Goal: Transaction & Acquisition: Book appointment/travel/reservation

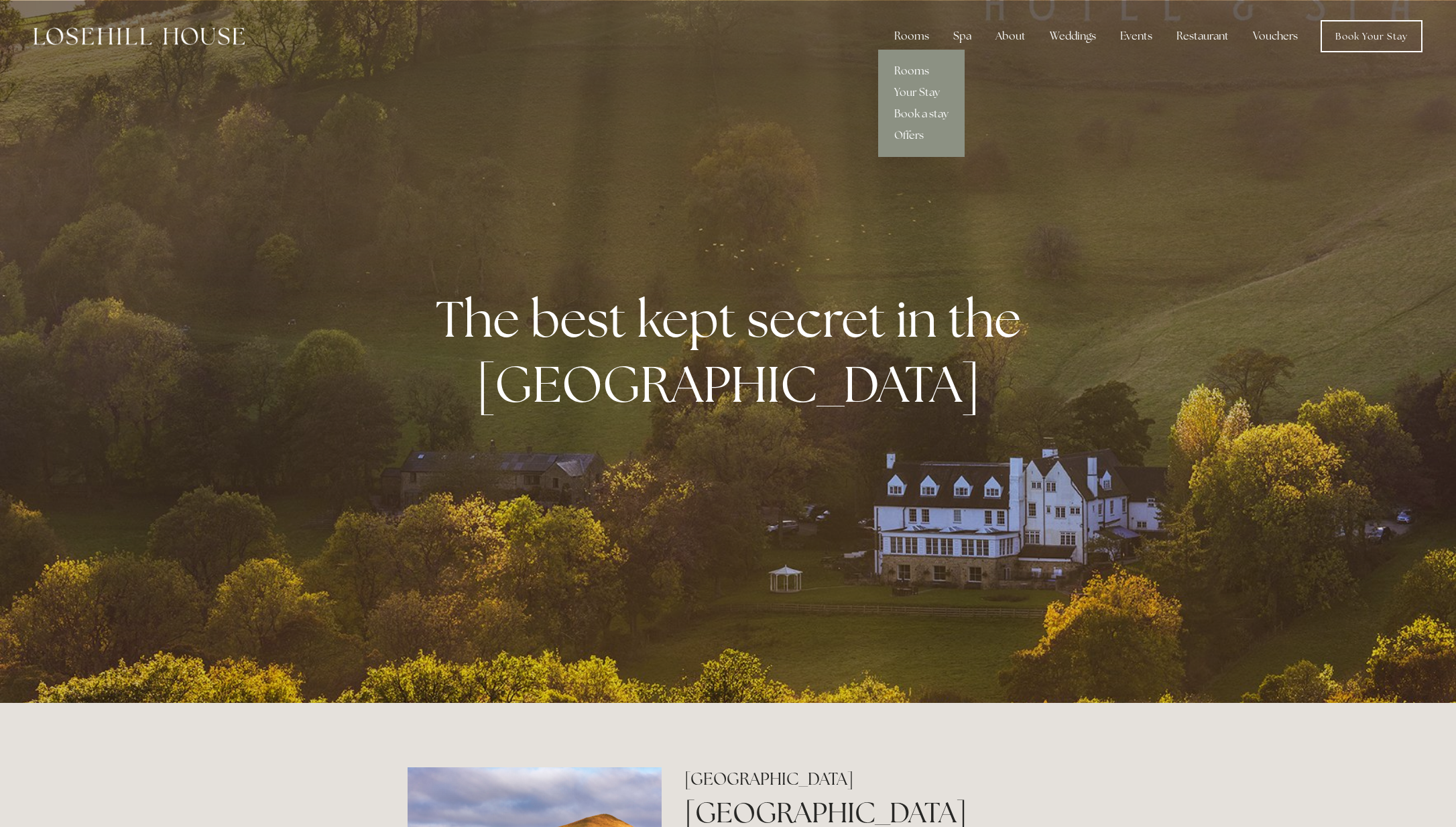
scroll to position [1, 0]
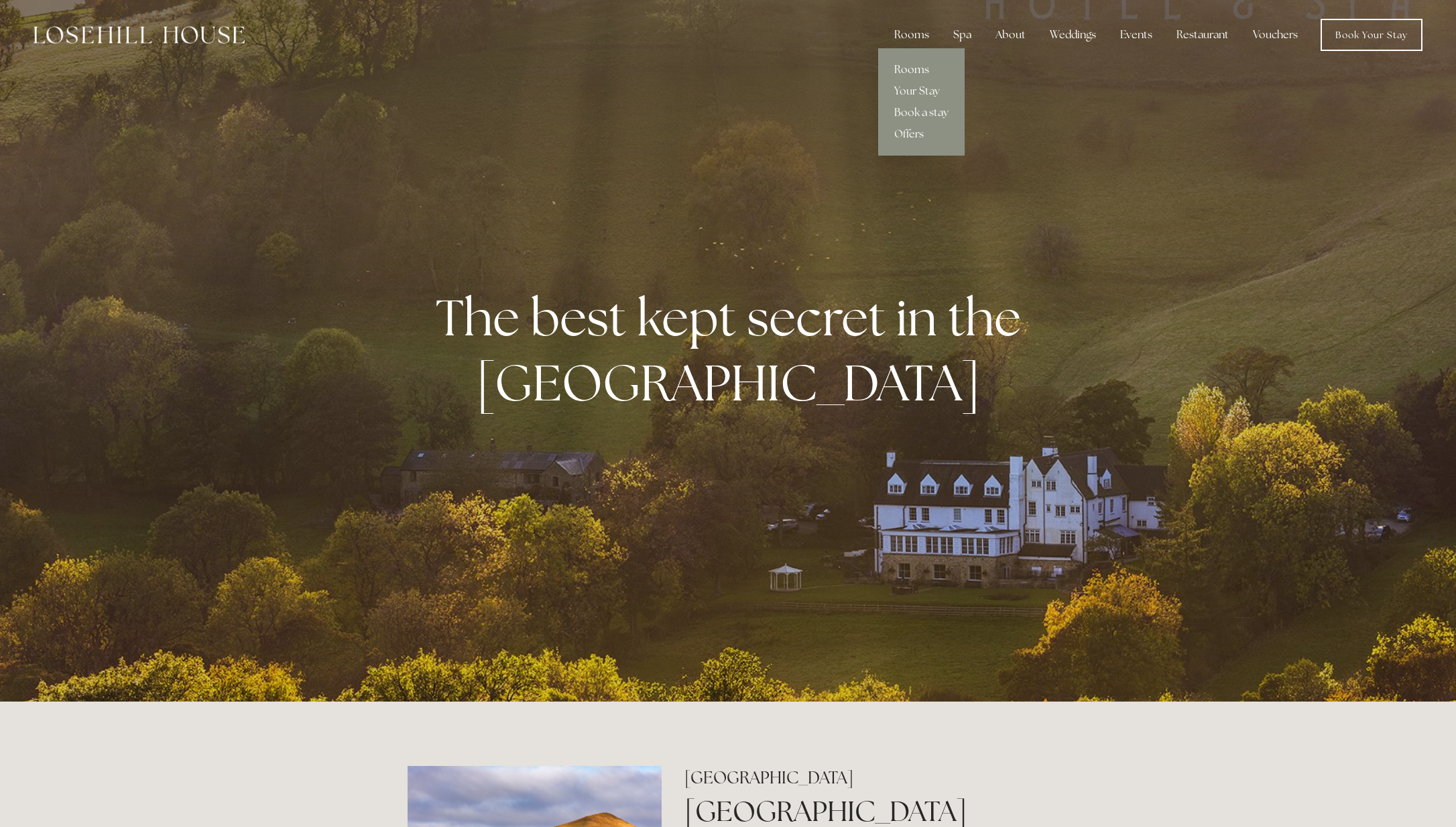
click at [911, 66] on link "Rooms" at bounding box center [921, 70] width 86 height 22
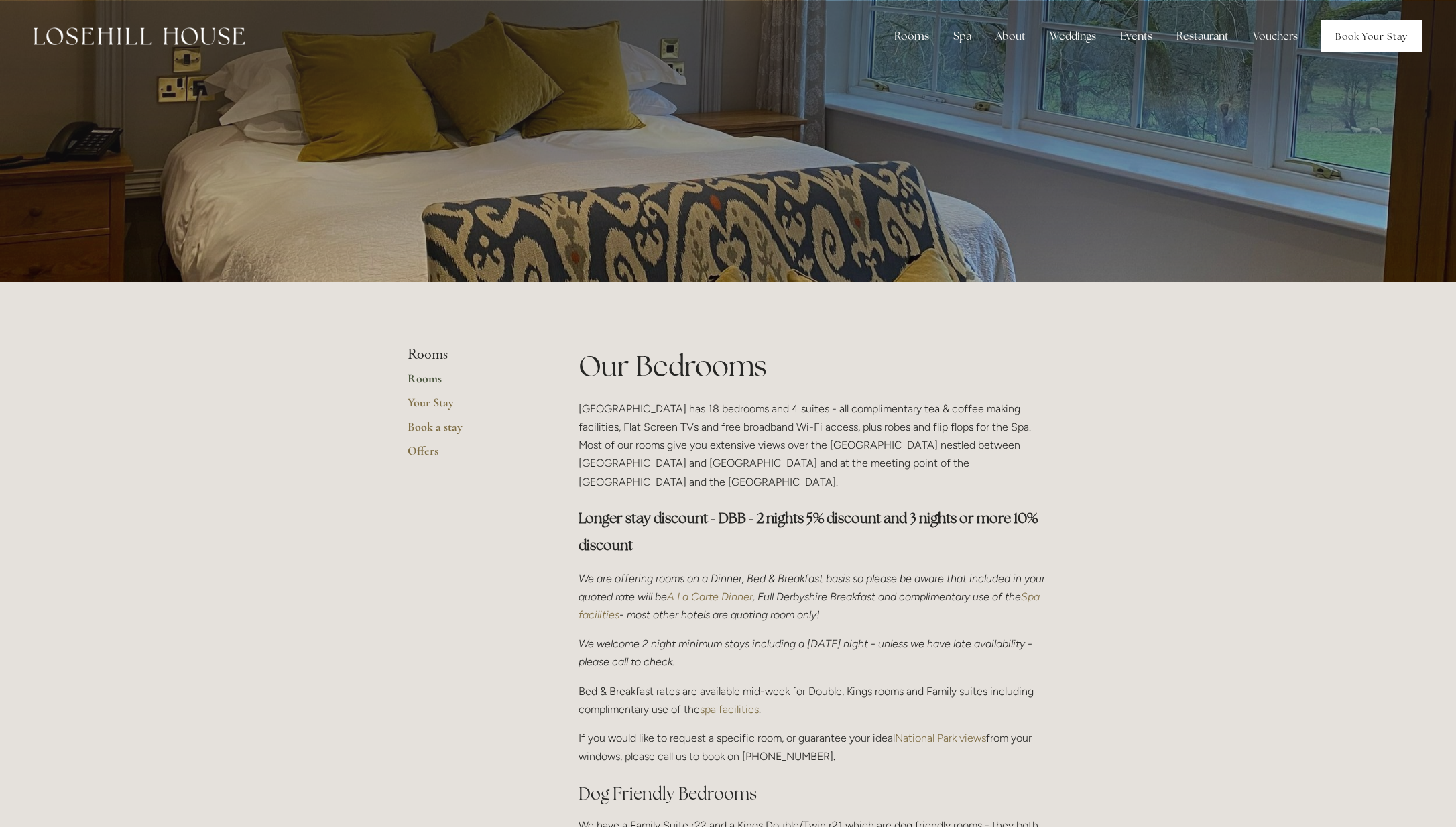
click at [1355, 33] on link "Book Your Stay" at bounding box center [1371, 36] width 102 height 32
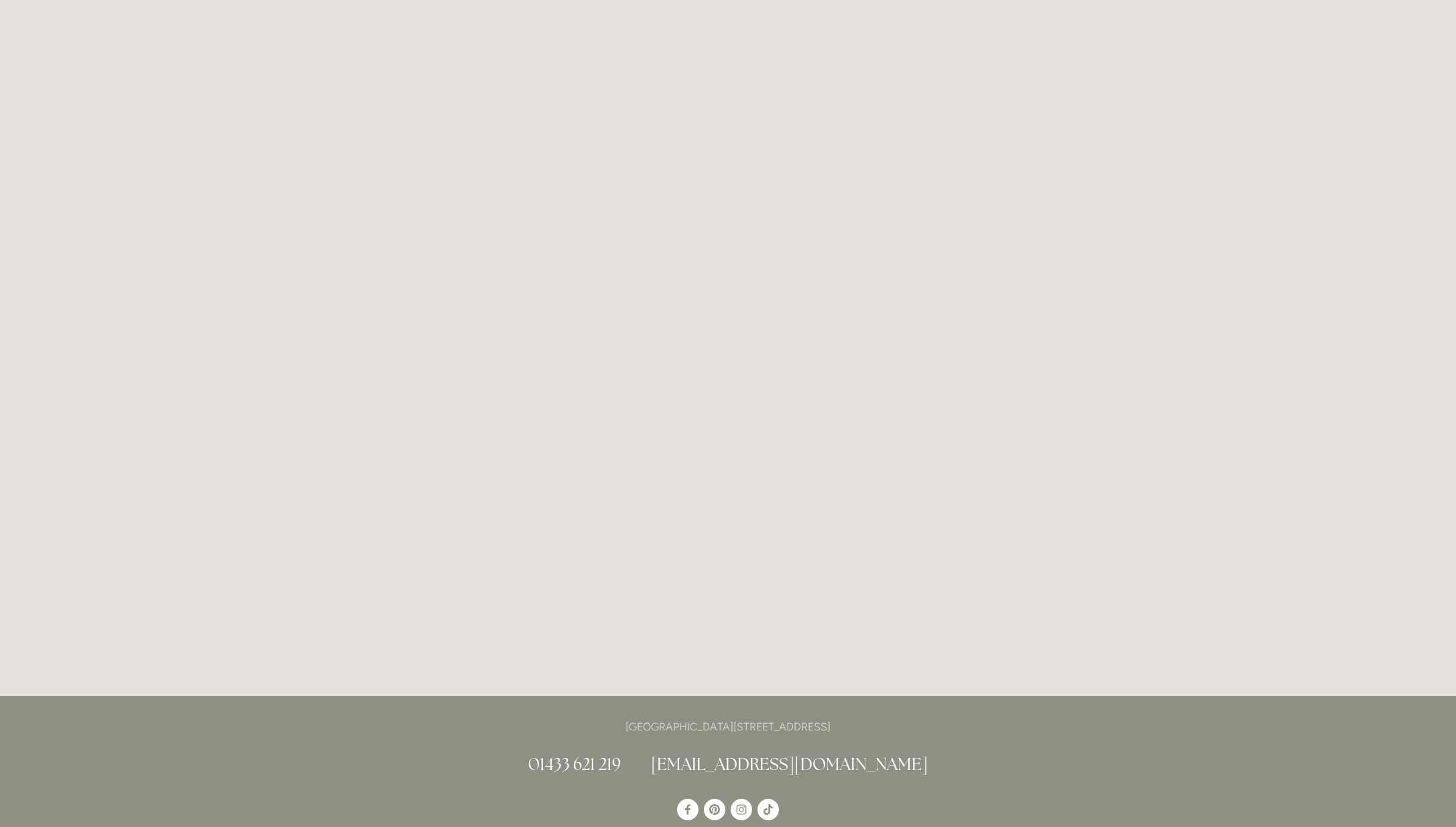
scroll to position [73, 0]
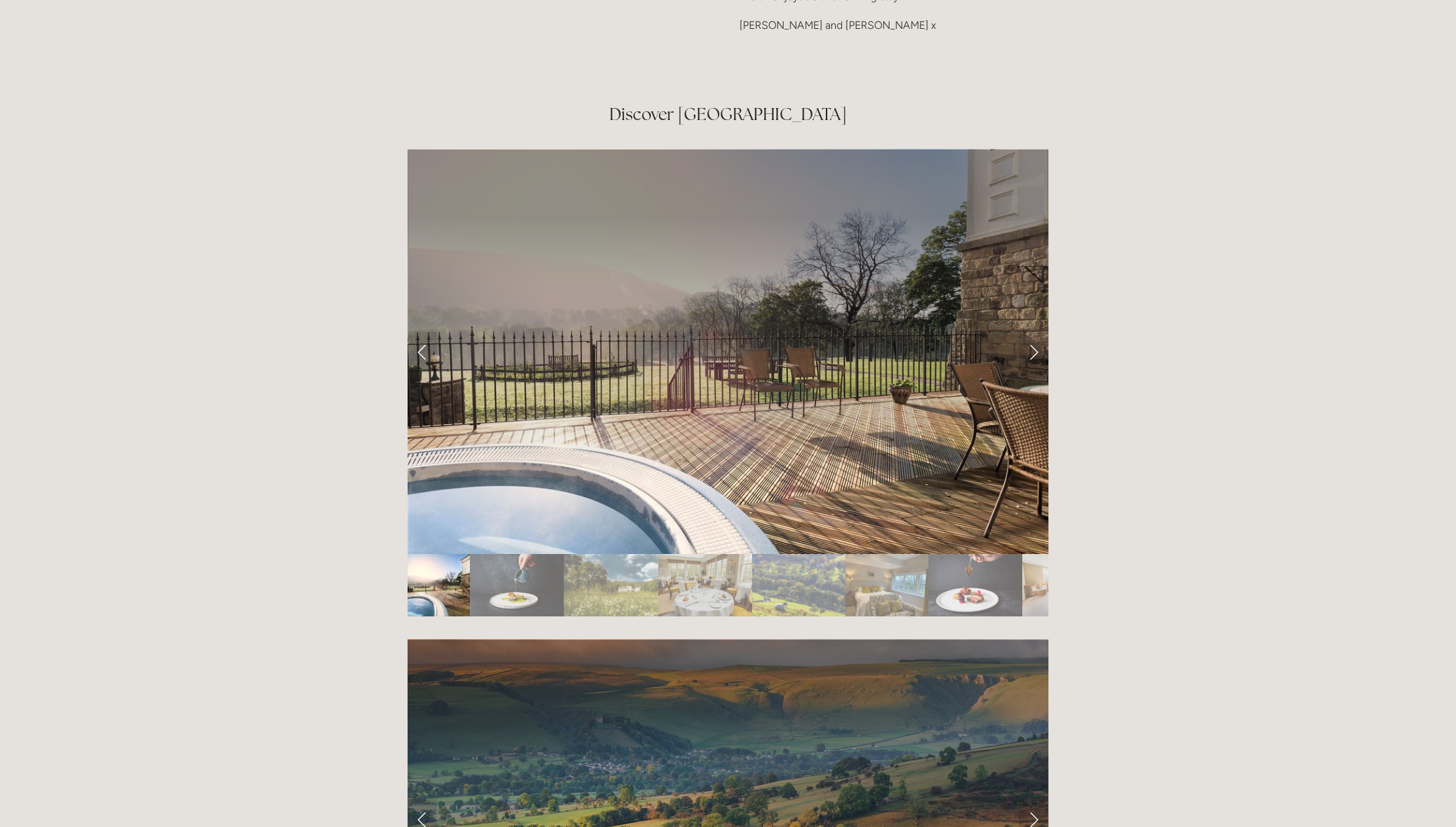
scroll to position [2361, 0]
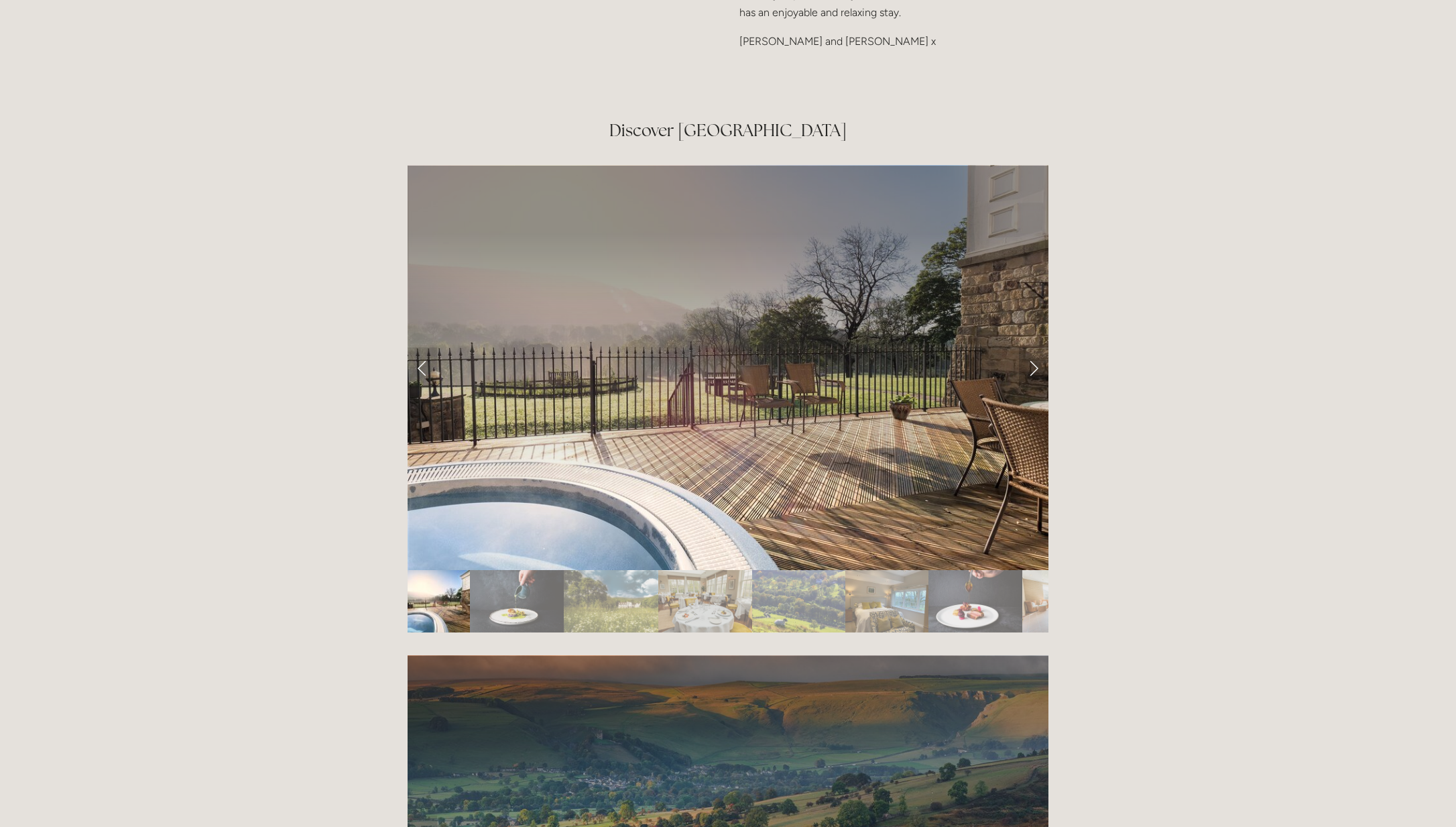
click at [1040, 347] on link "Next Slide" at bounding box center [1033, 367] width 30 height 40
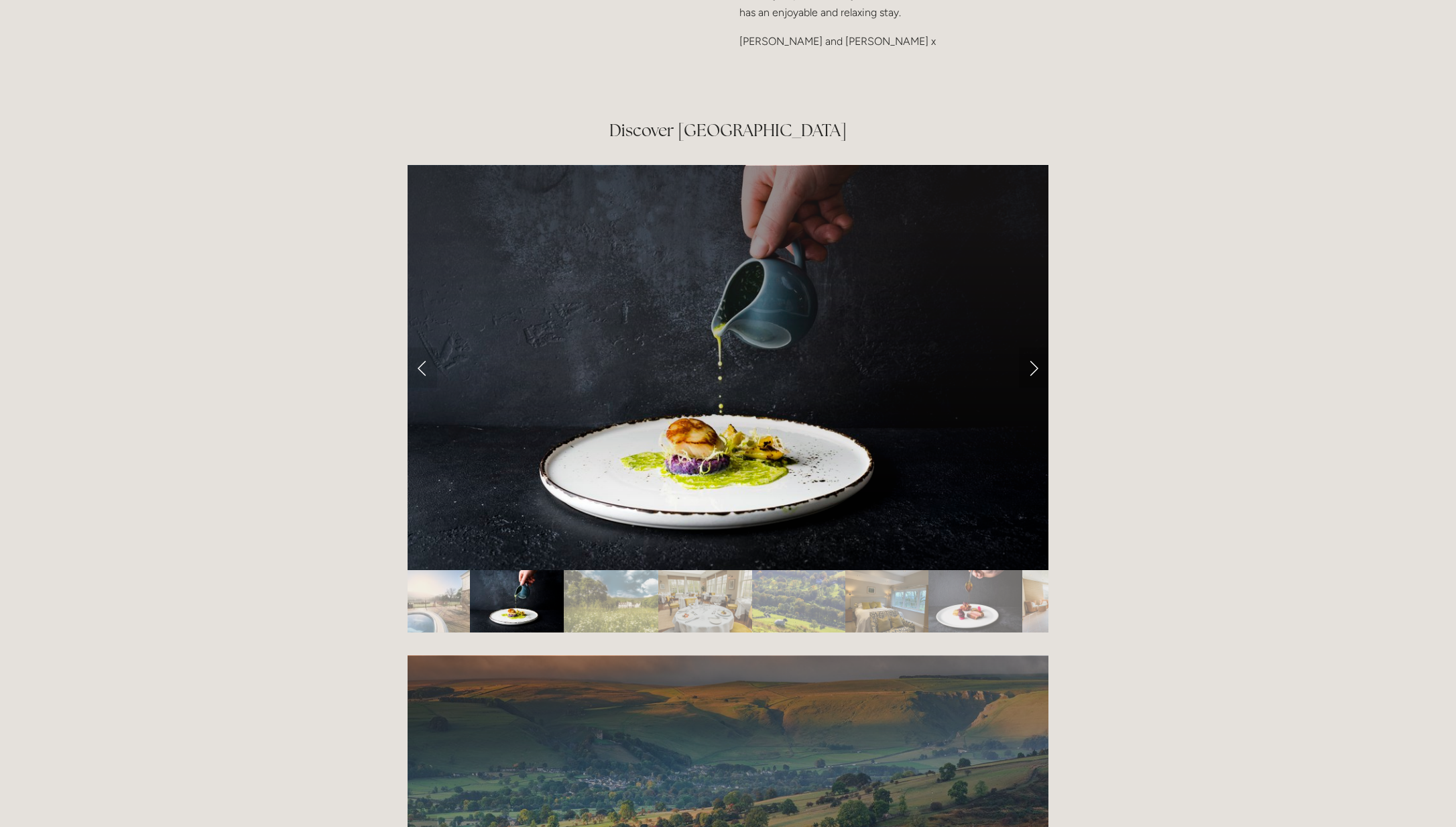
click at [1037, 347] on link "Next Slide" at bounding box center [1033, 367] width 30 height 40
click at [1034, 347] on link "Next Slide" at bounding box center [1033, 367] width 30 height 40
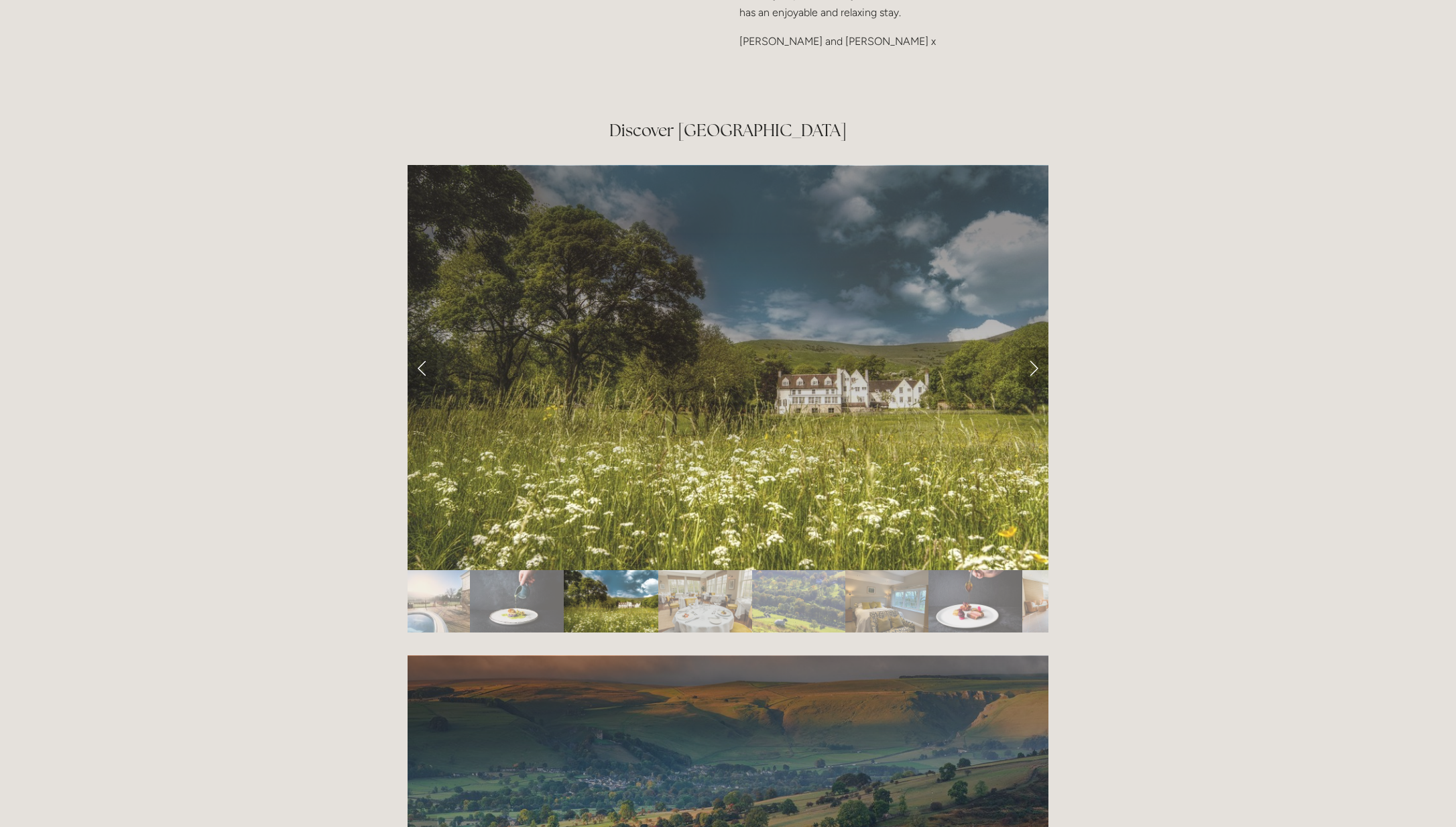
click at [1034, 347] on link "Next Slide" at bounding box center [1033, 367] width 30 height 40
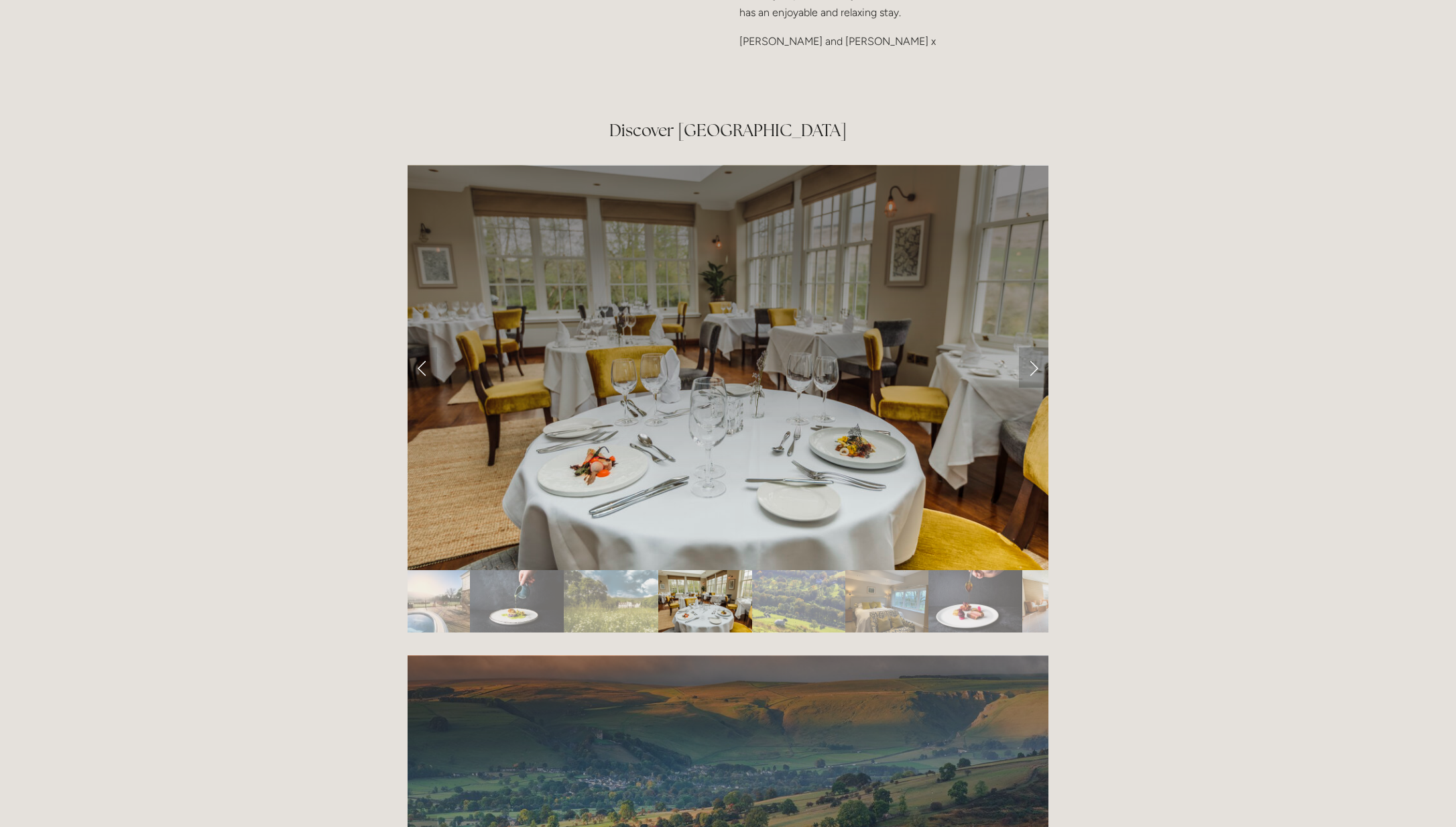
click at [1034, 347] on link "Next Slide" at bounding box center [1033, 367] width 30 height 40
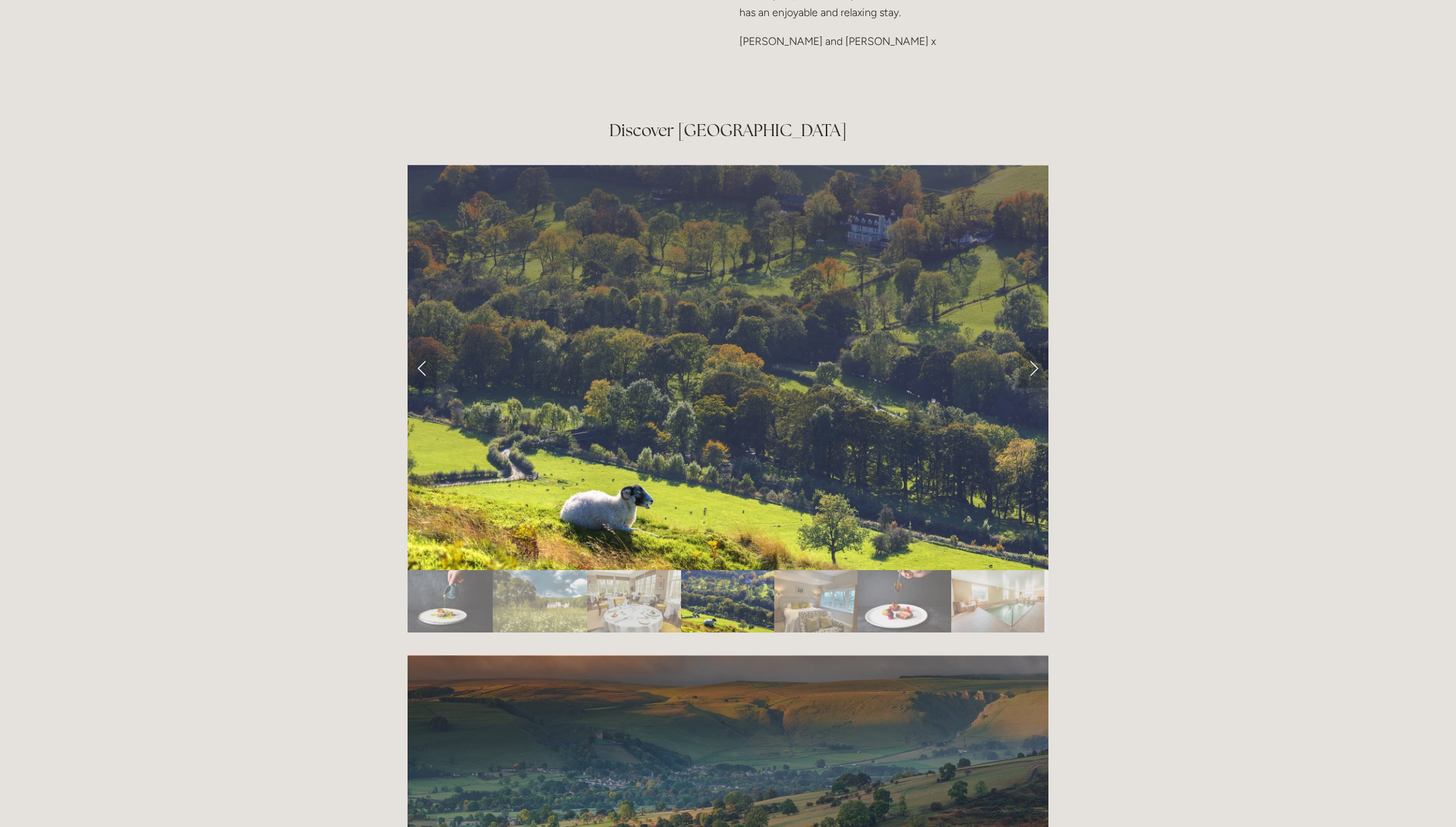
click at [1033, 347] on link "Next Slide" at bounding box center [1033, 367] width 30 height 40
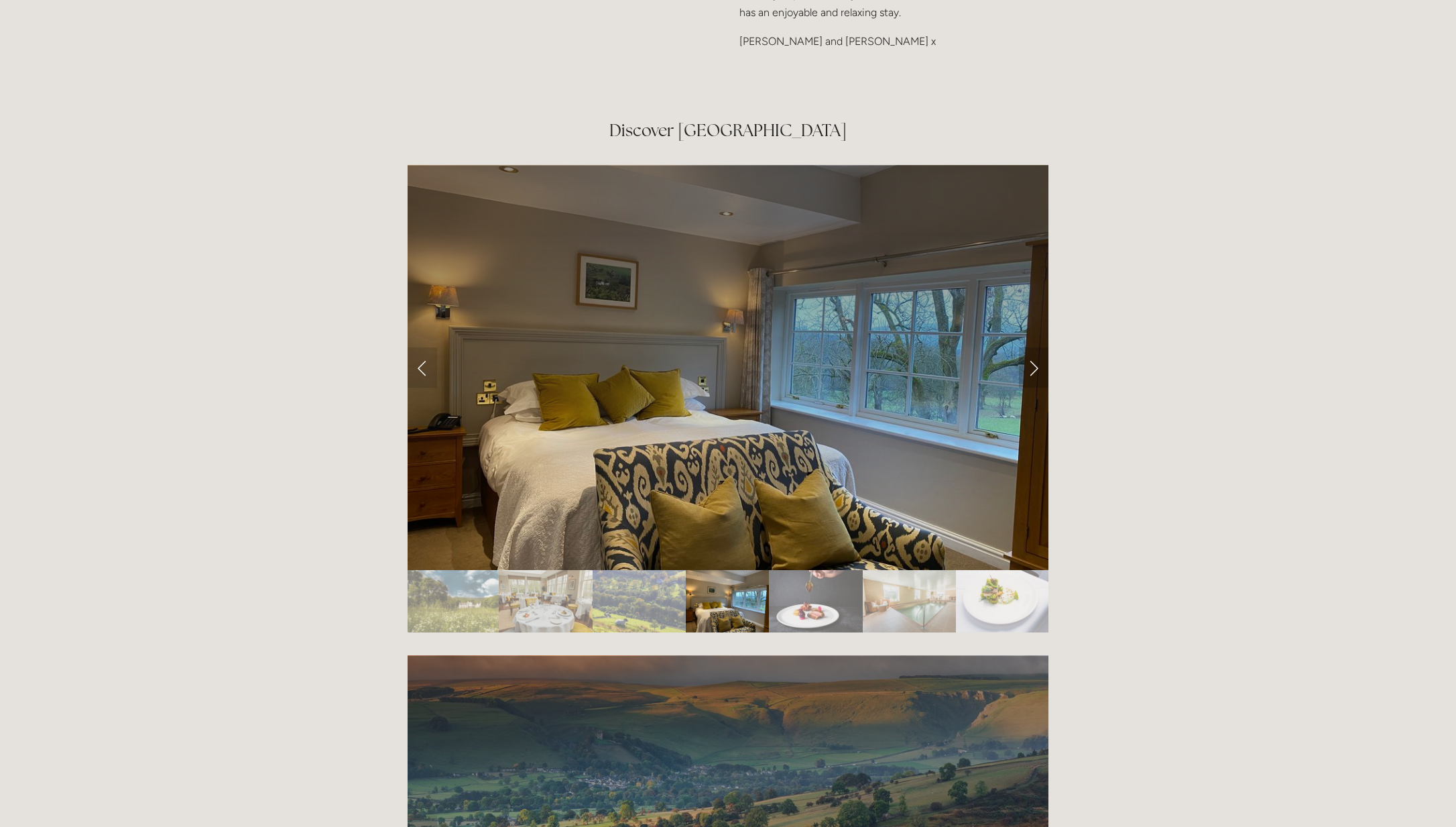
click at [1032, 347] on link "Next Slide" at bounding box center [1033, 367] width 30 height 40
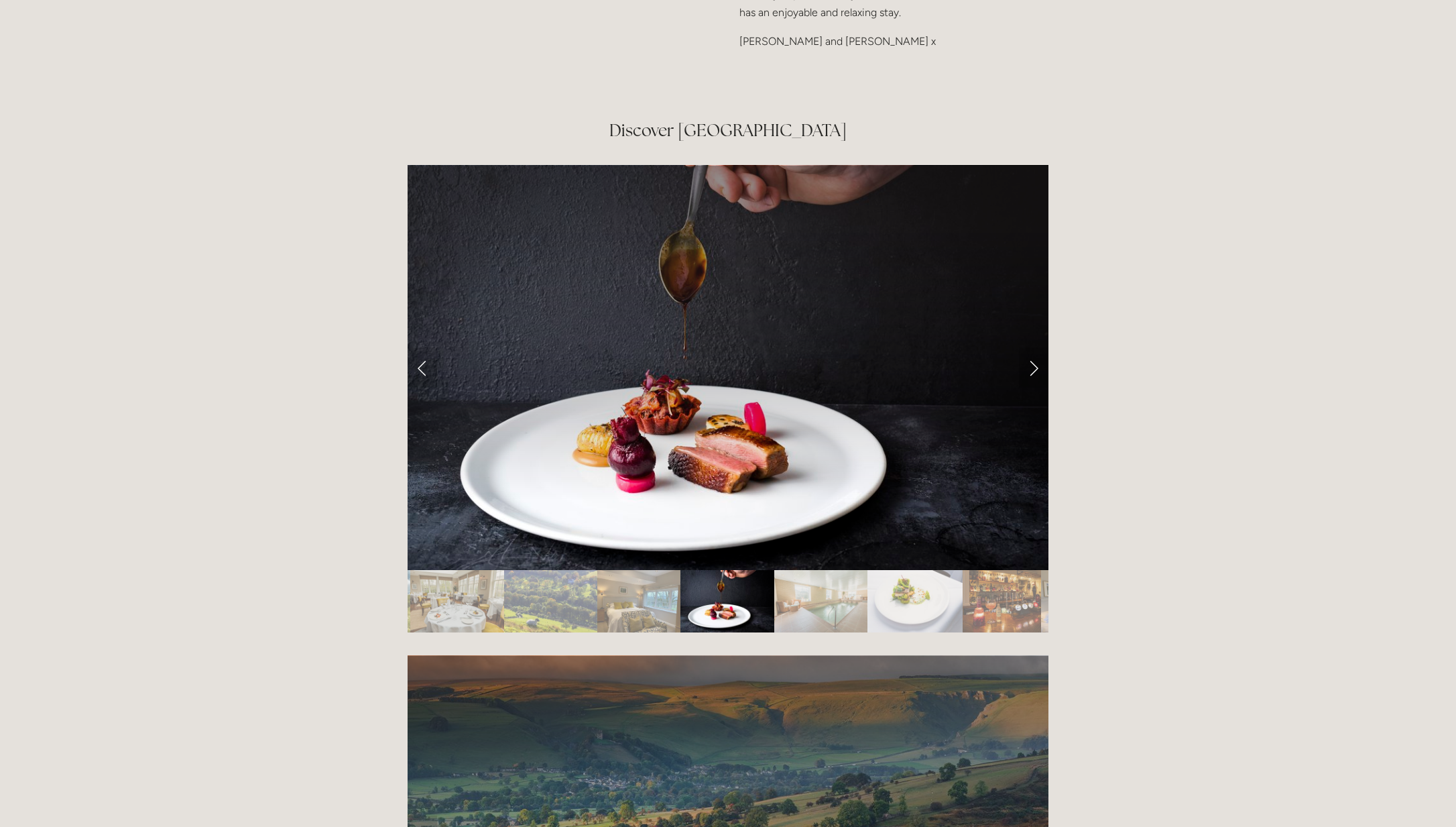
click at [1032, 347] on link "Next Slide" at bounding box center [1033, 367] width 30 height 40
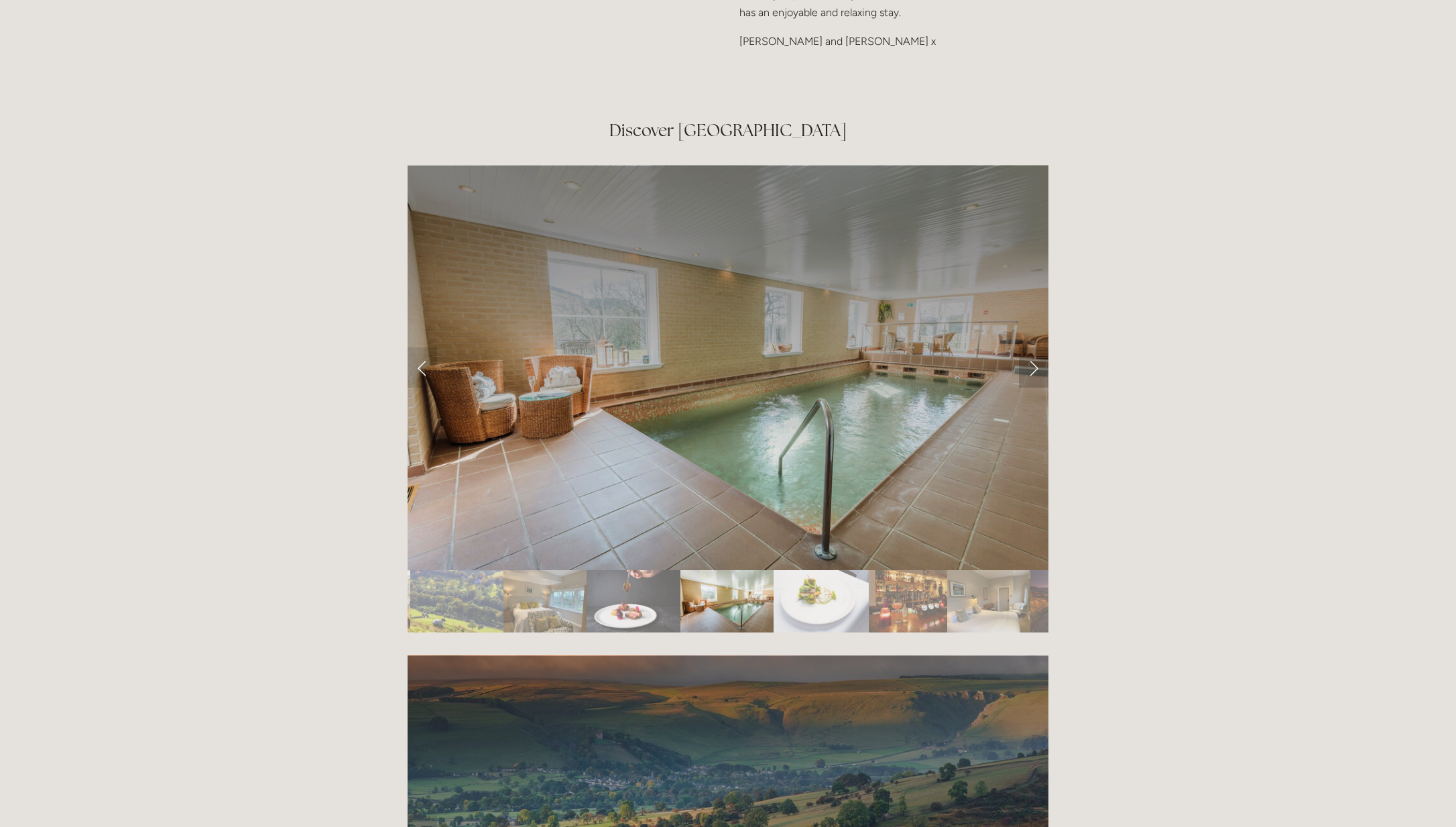
click at [1032, 347] on link "Next Slide" at bounding box center [1033, 367] width 30 height 40
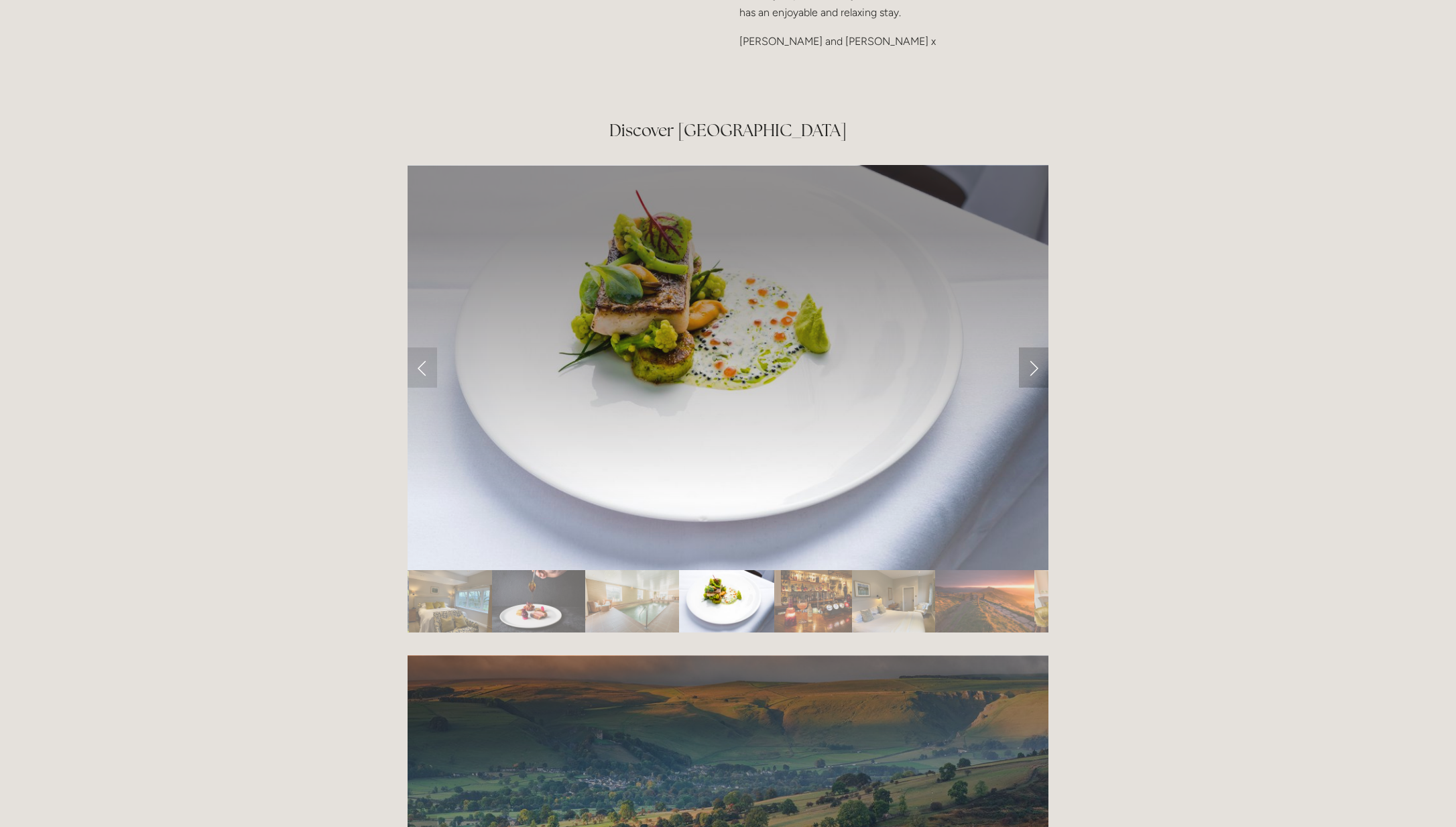
click at [1032, 347] on link "Next Slide" at bounding box center [1033, 367] width 30 height 40
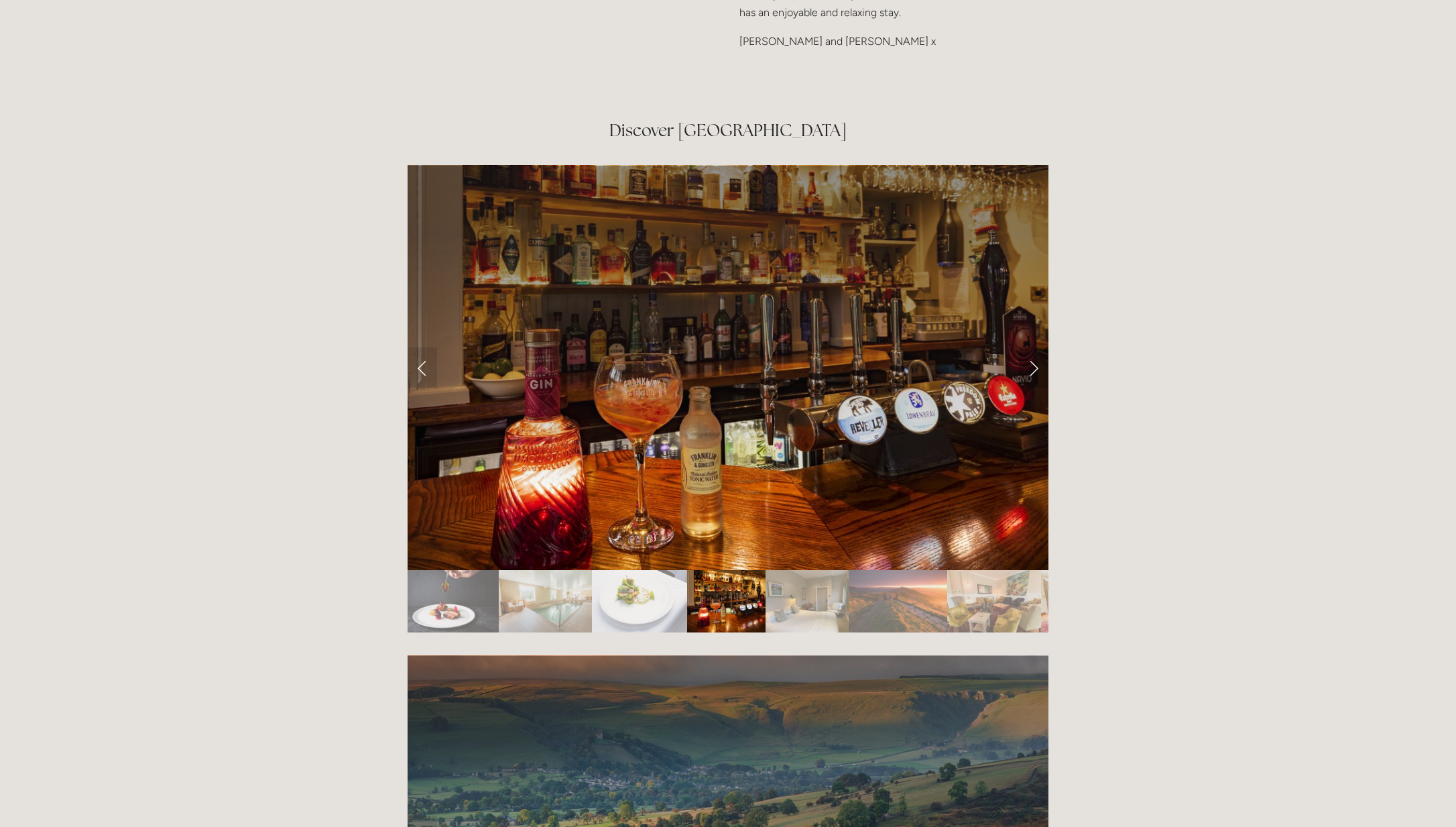
click at [1032, 347] on link "Next Slide" at bounding box center [1033, 367] width 30 height 40
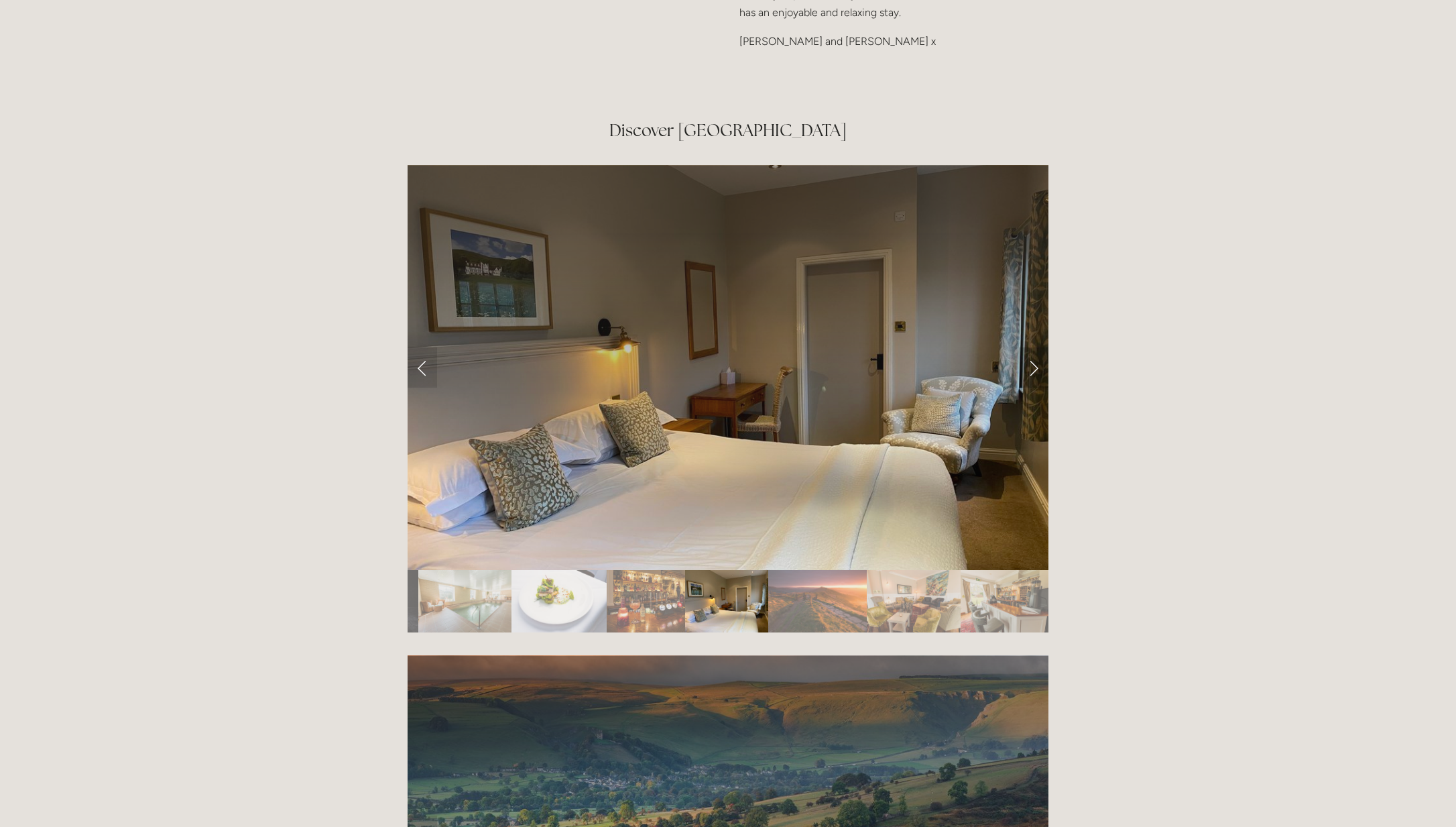
click at [1032, 347] on link "Next Slide" at bounding box center [1033, 367] width 30 height 40
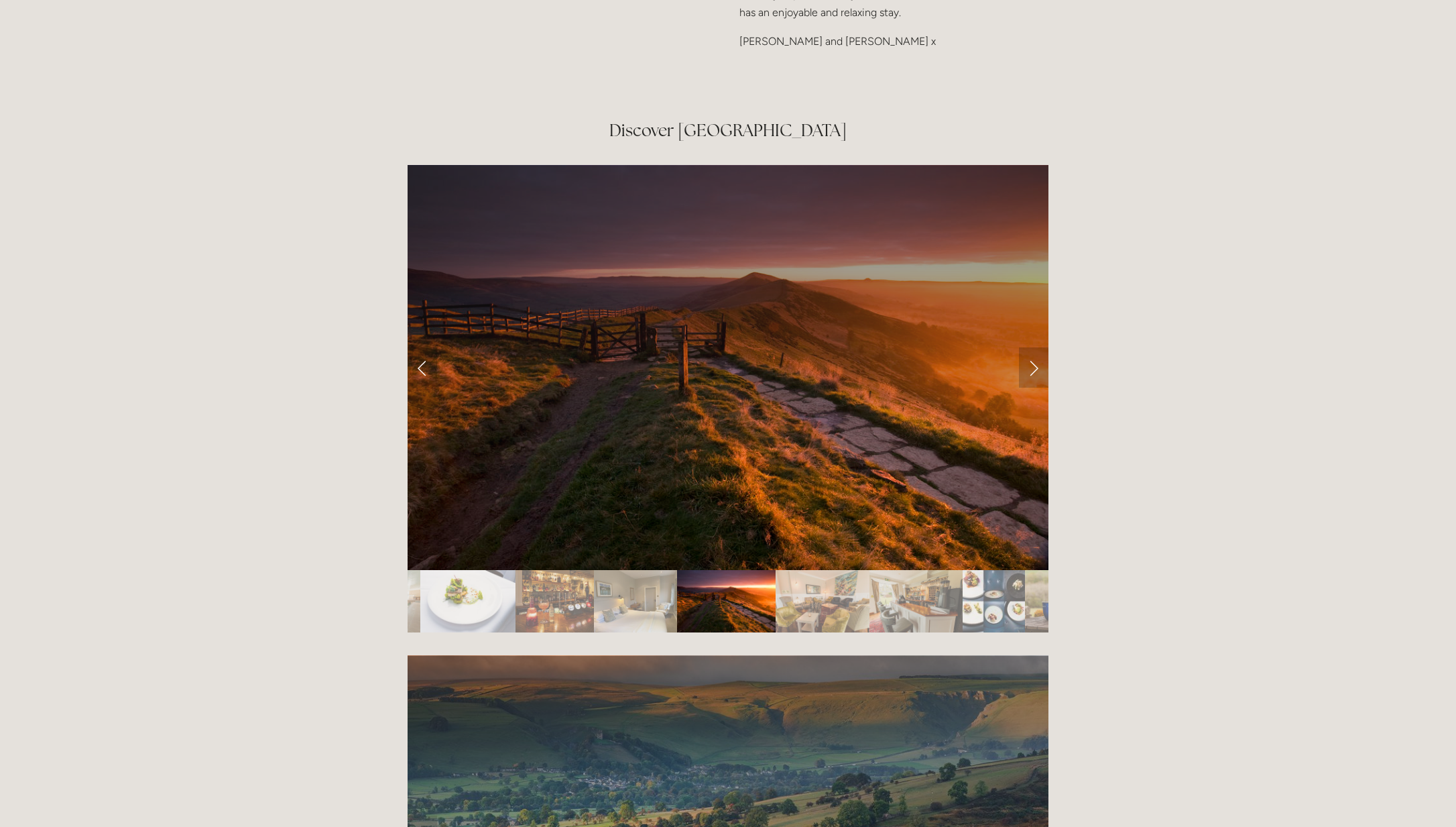
click at [1032, 347] on link "Next Slide" at bounding box center [1033, 367] width 30 height 40
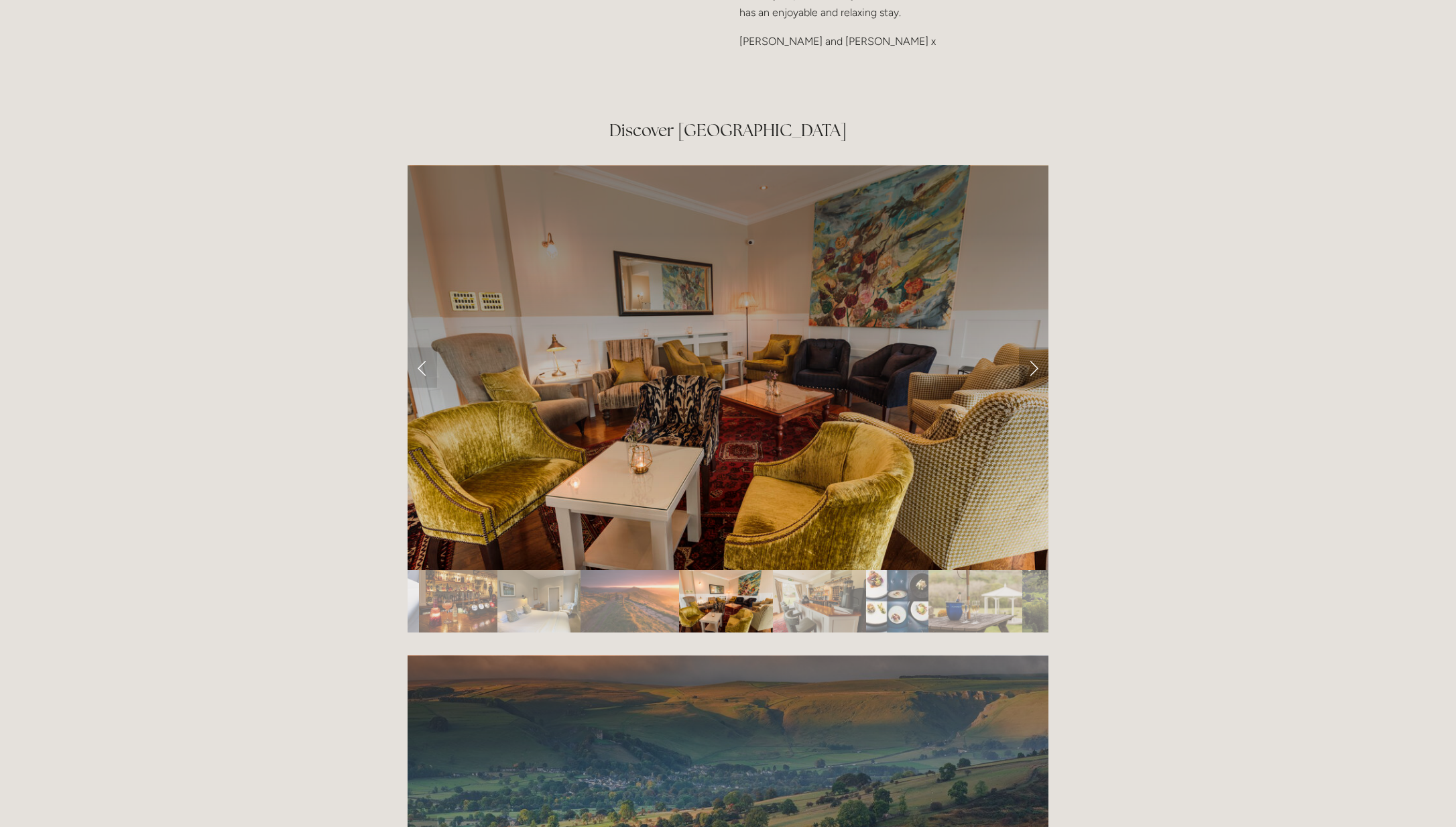
click at [1032, 347] on link "Next Slide" at bounding box center [1033, 367] width 30 height 40
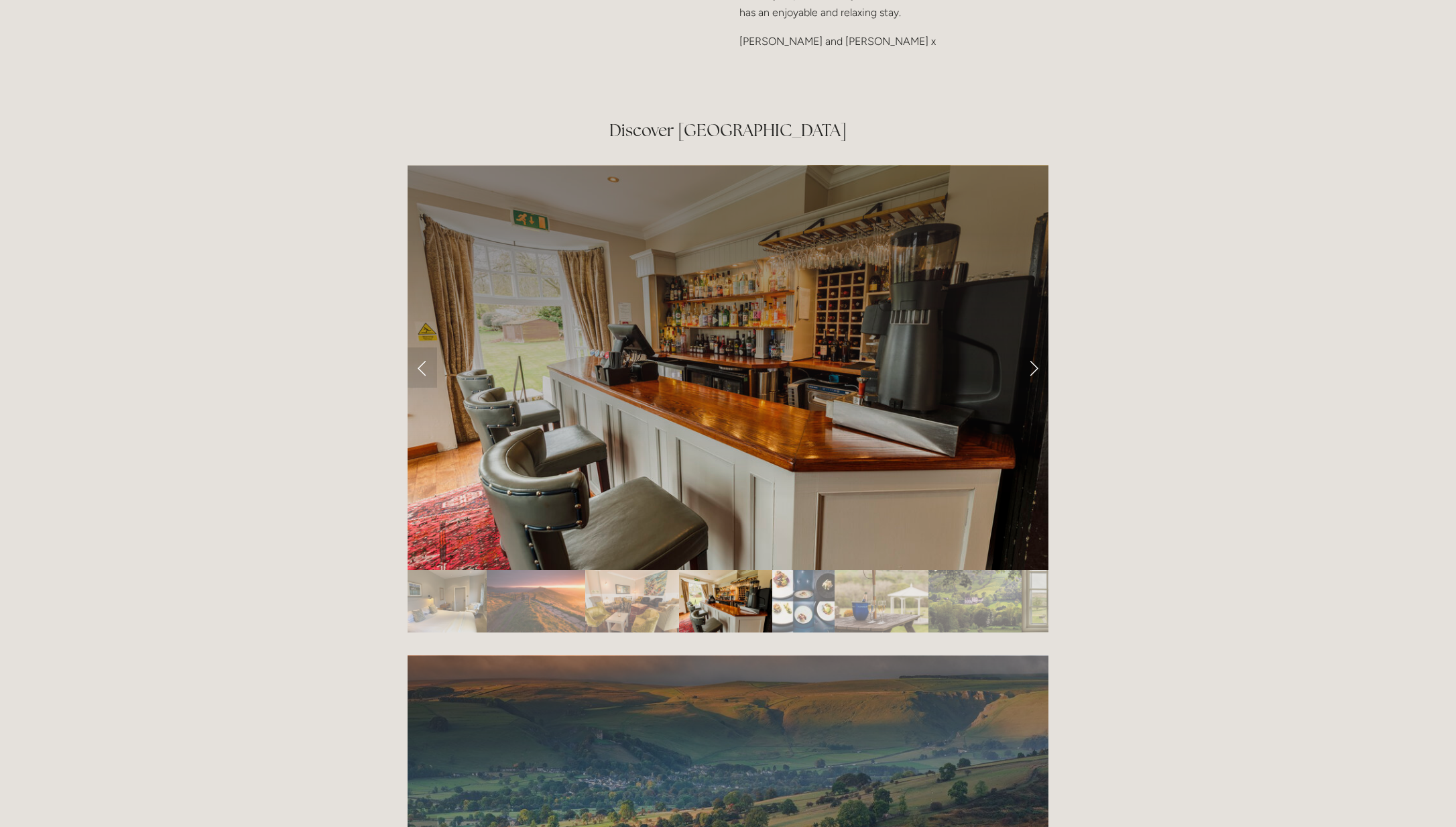
click at [1032, 347] on link "Next Slide" at bounding box center [1033, 367] width 30 height 40
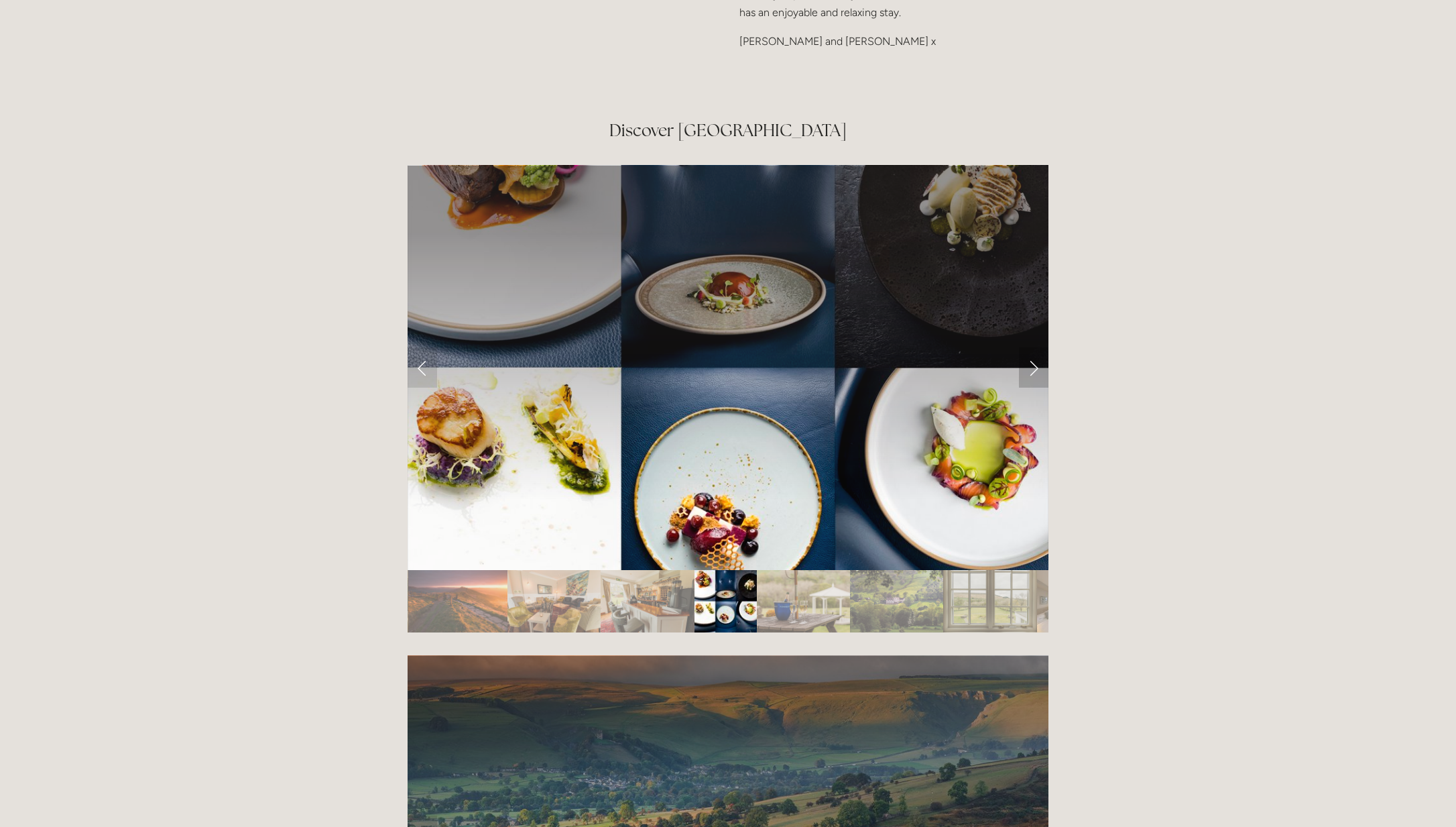
click at [1032, 347] on link "Next Slide" at bounding box center [1033, 367] width 30 height 40
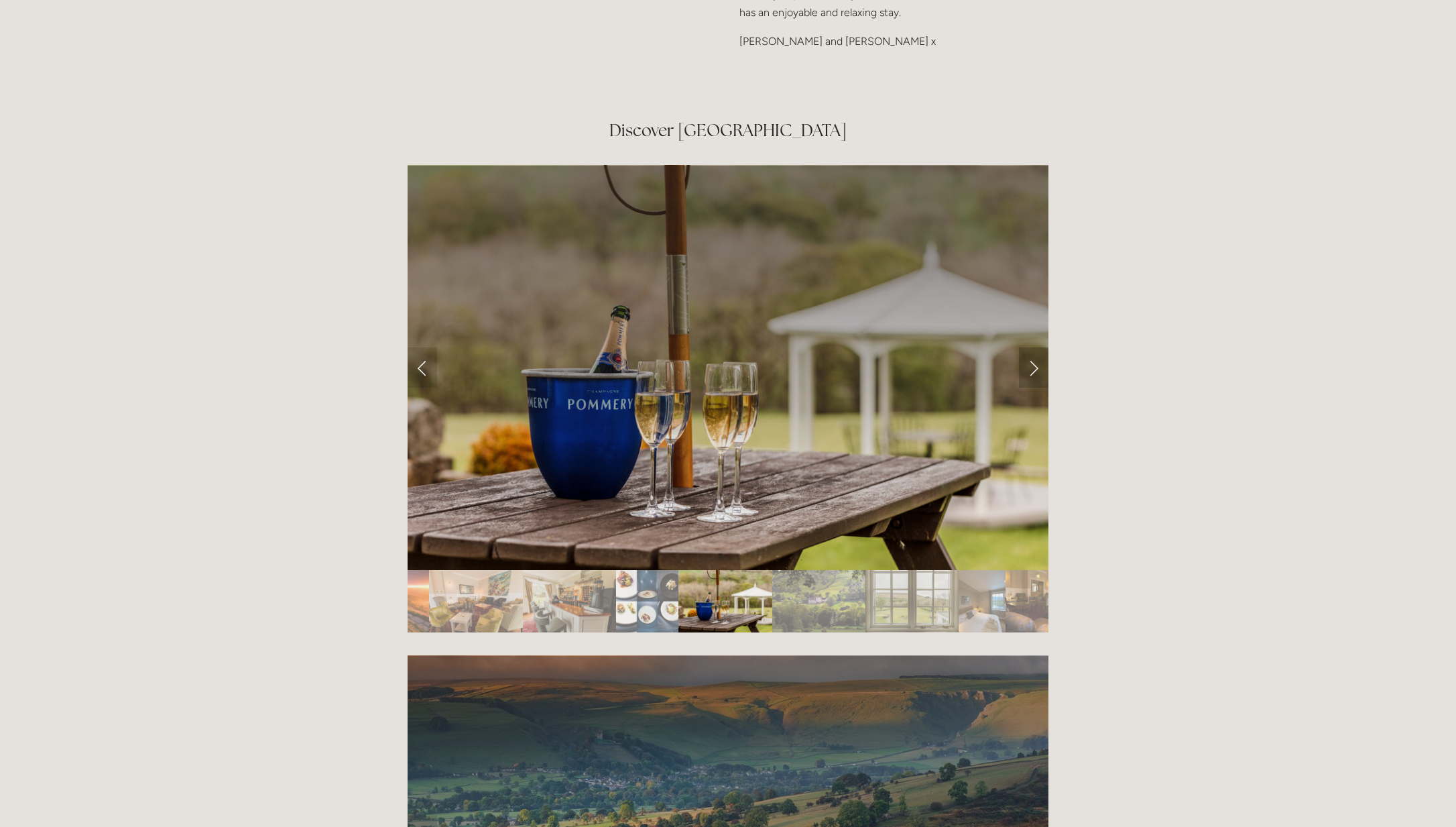
click at [1032, 347] on link "Next Slide" at bounding box center [1033, 367] width 30 height 40
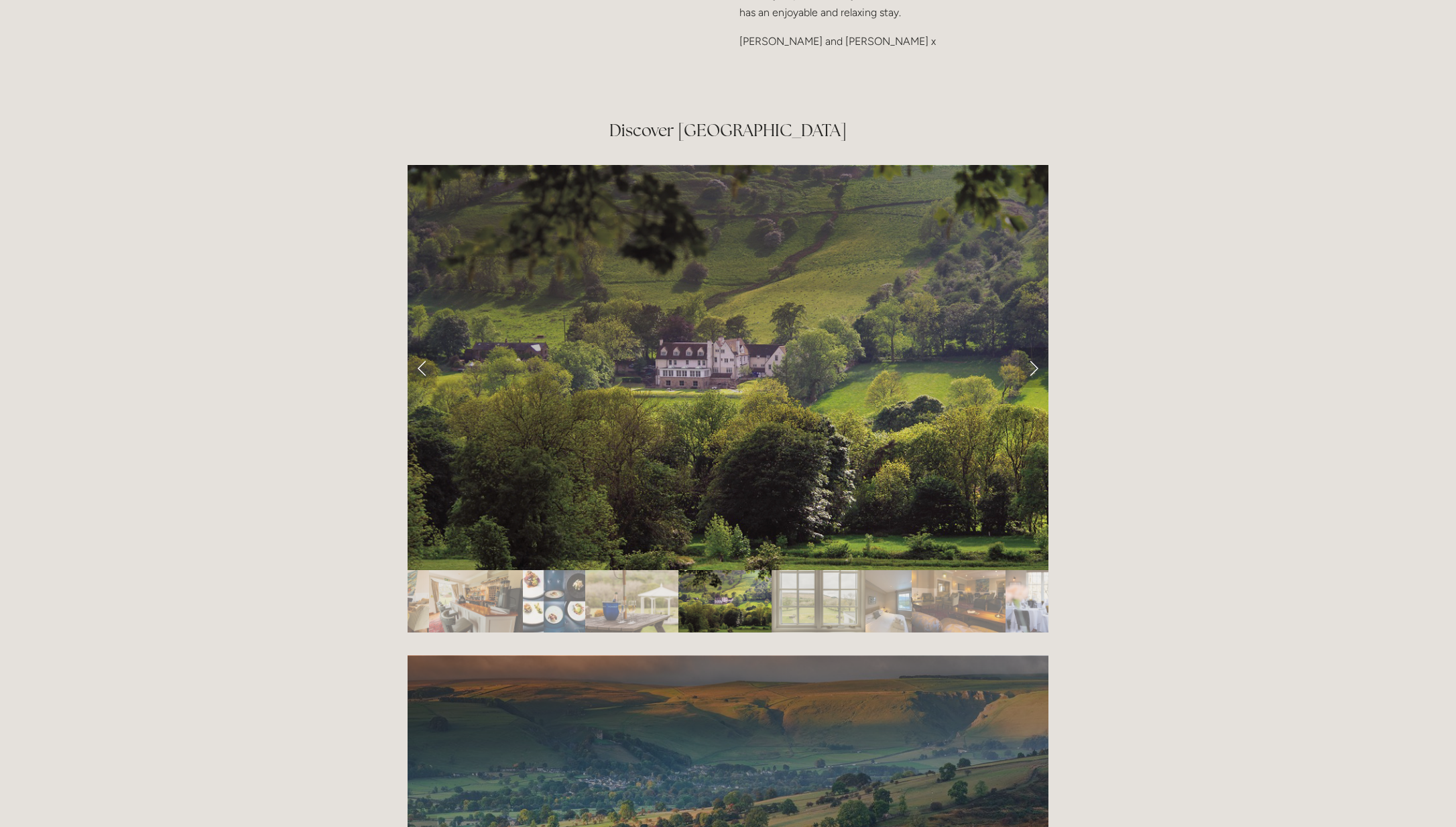
click at [1032, 347] on link "Next Slide" at bounding box center [1033, 367] width 30 height 40
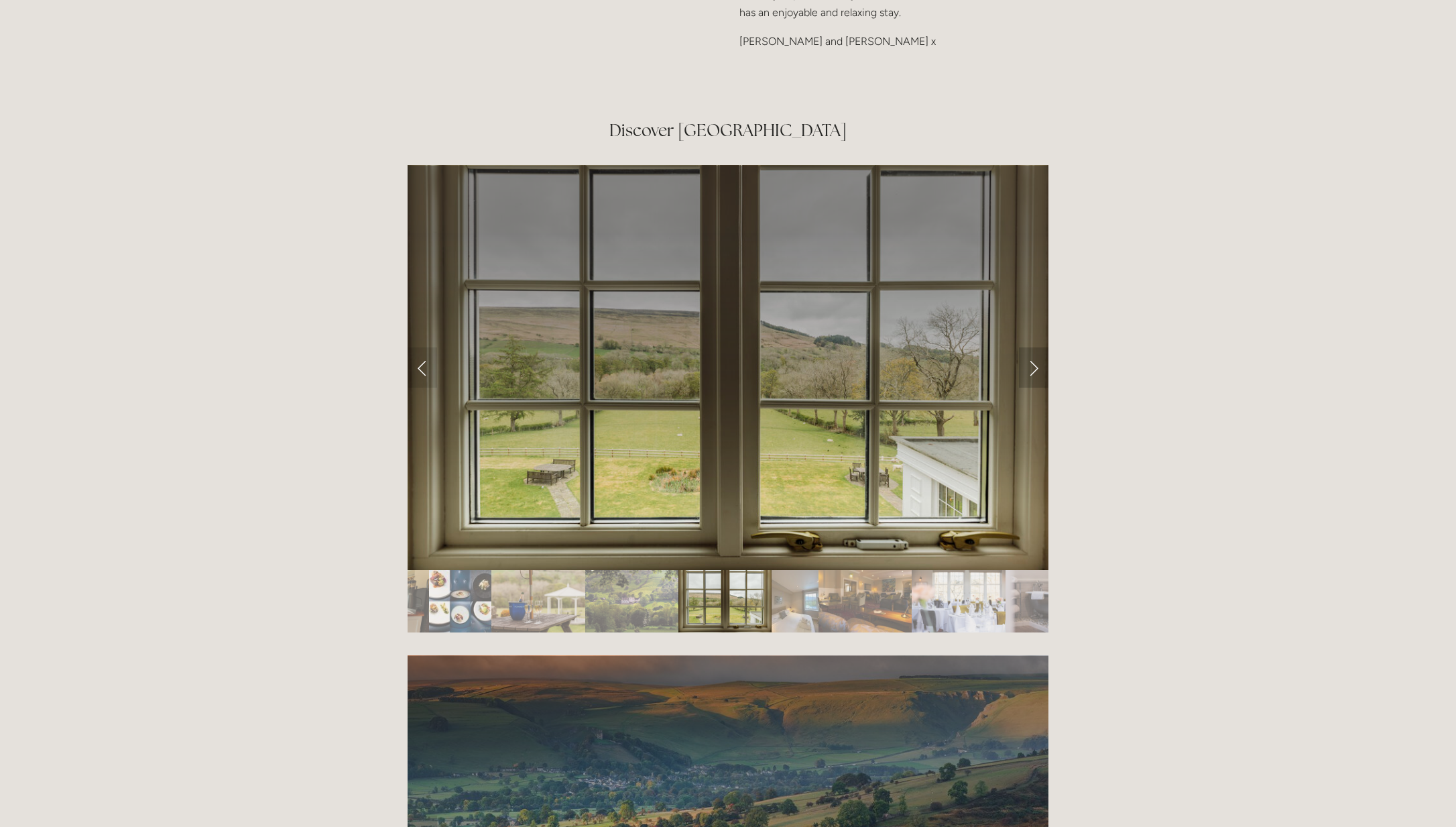
click at [1032, 347] on link "Next Slide" at bounding box center [1033, 367] width 30 height 40
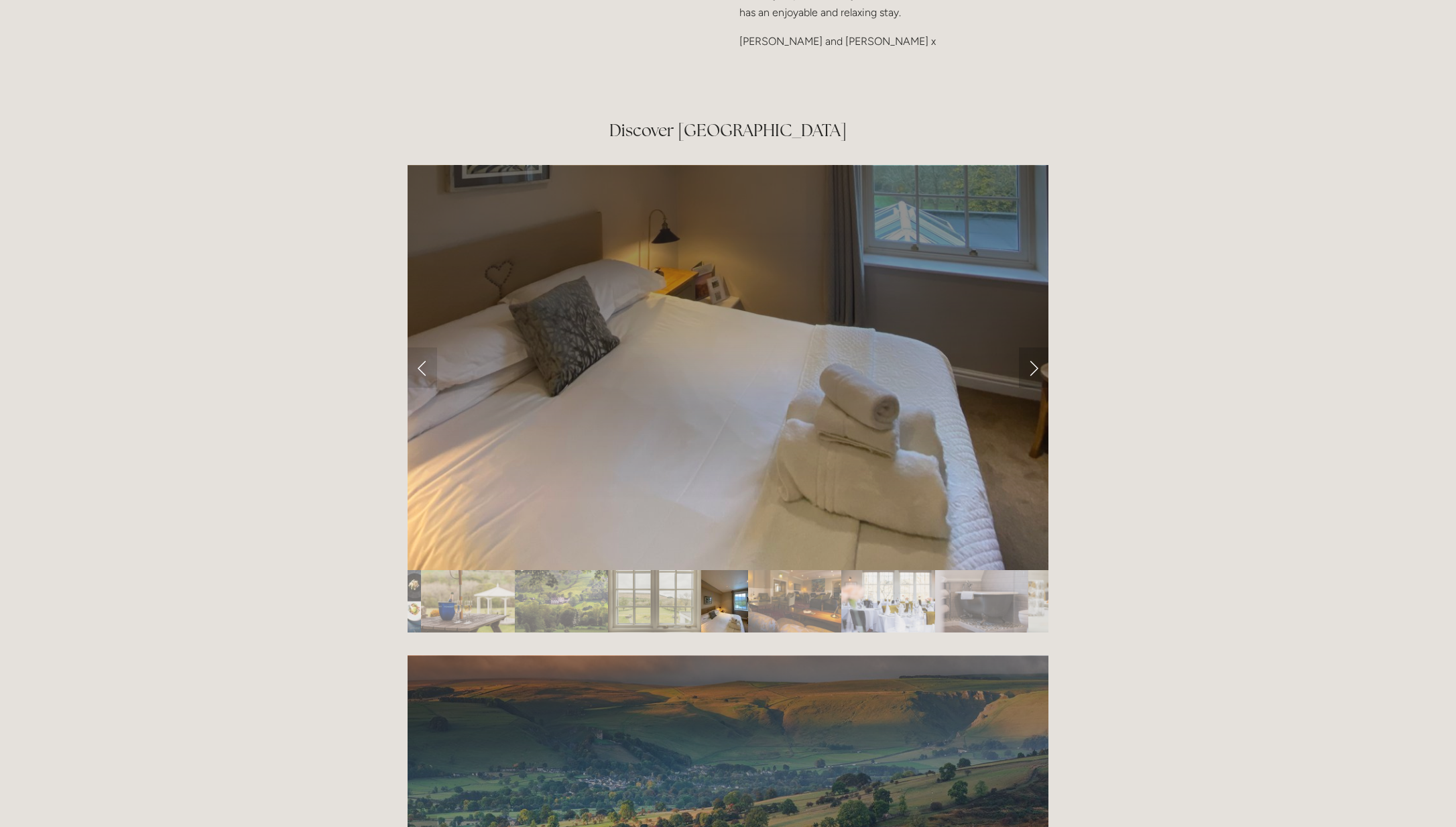
click at [1032, 347] on link "Next Slide" at bounding box center [1033, 367] width 30 height 40
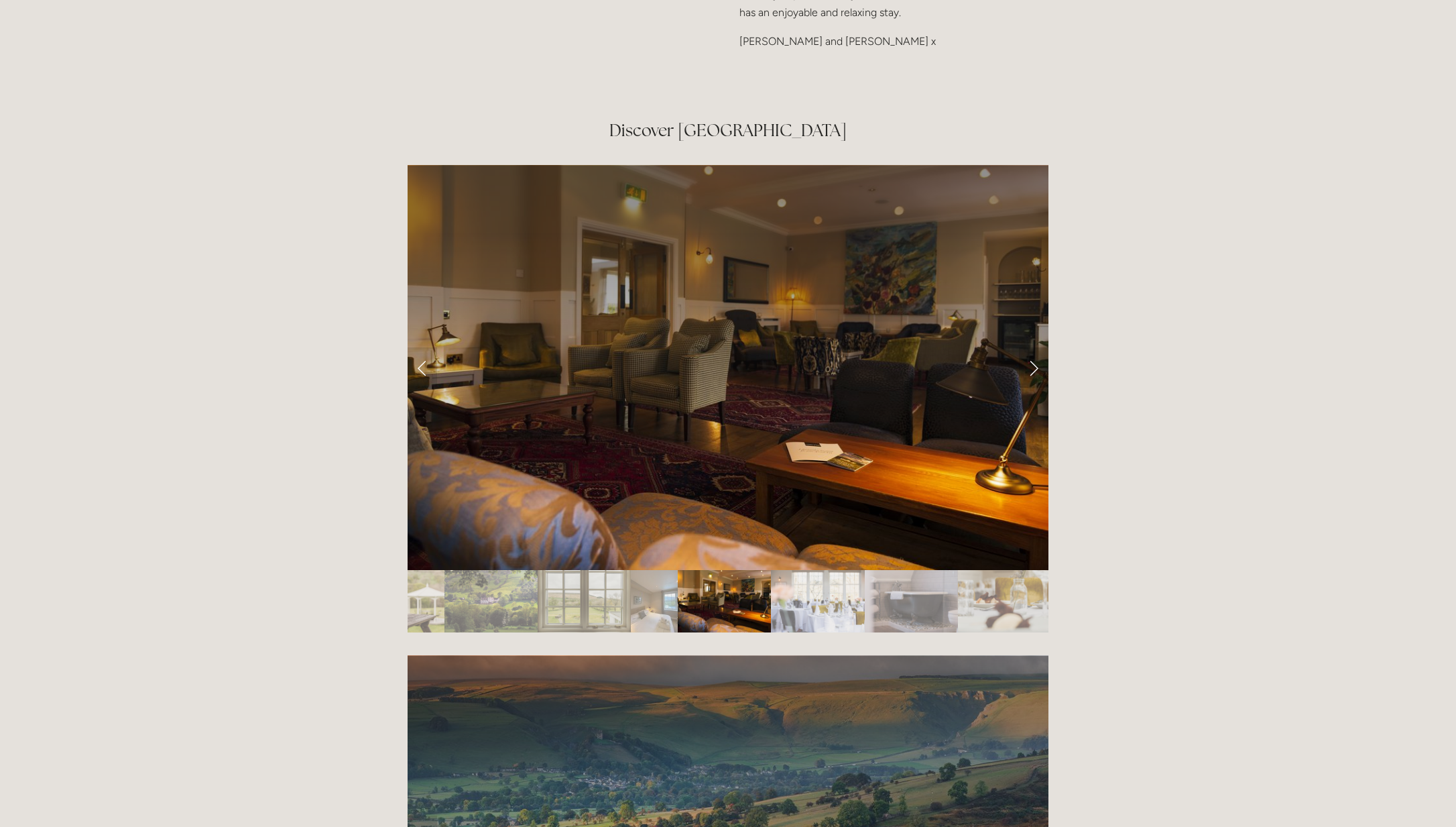
click at [1032, 347] on link "Next Slide" at bounding box center [1033, 367] width 30 height 40
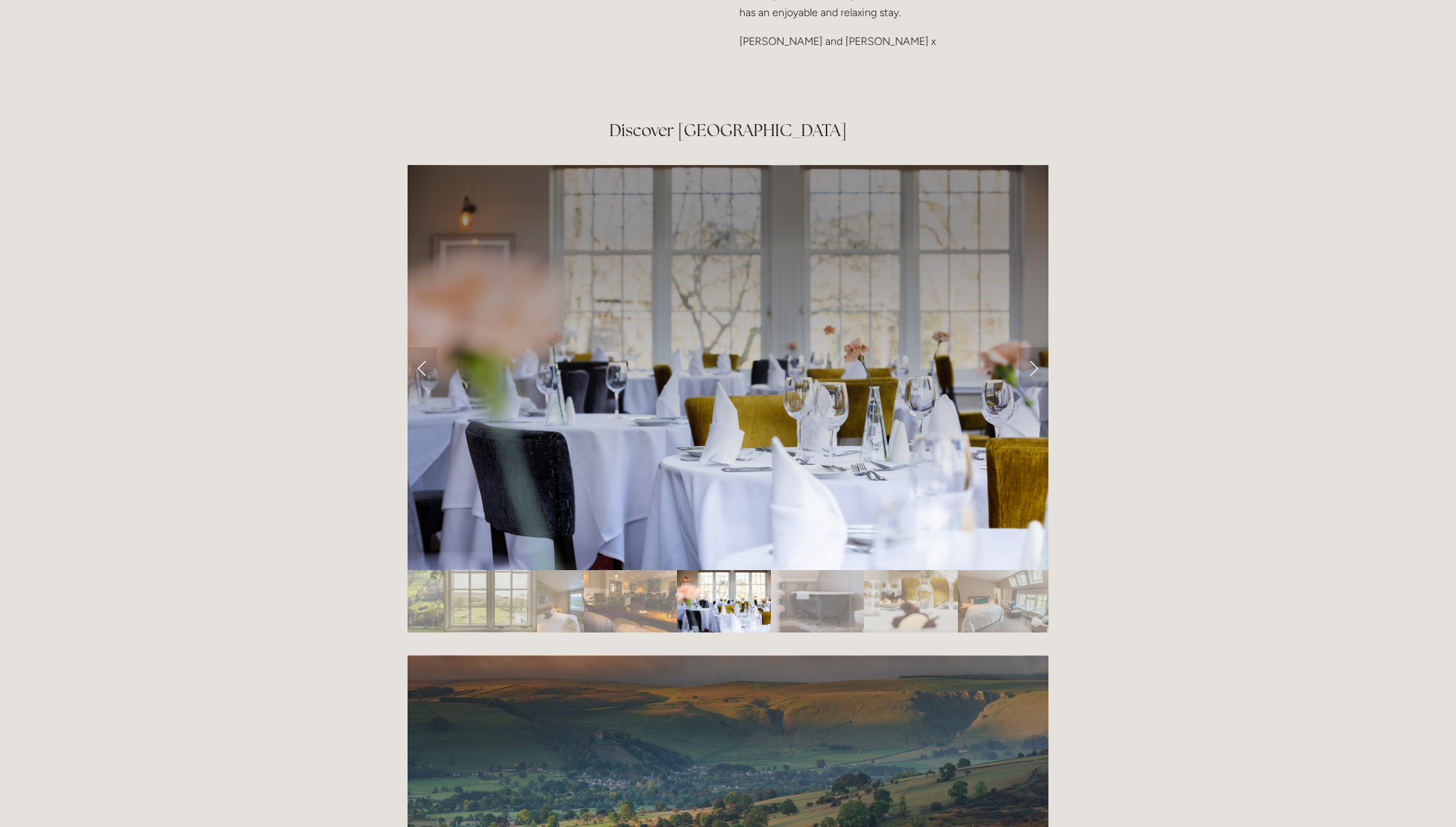
click at [1032, 347] on link "Next Slide" at bounding box center [1033, 367] width 30 height 40
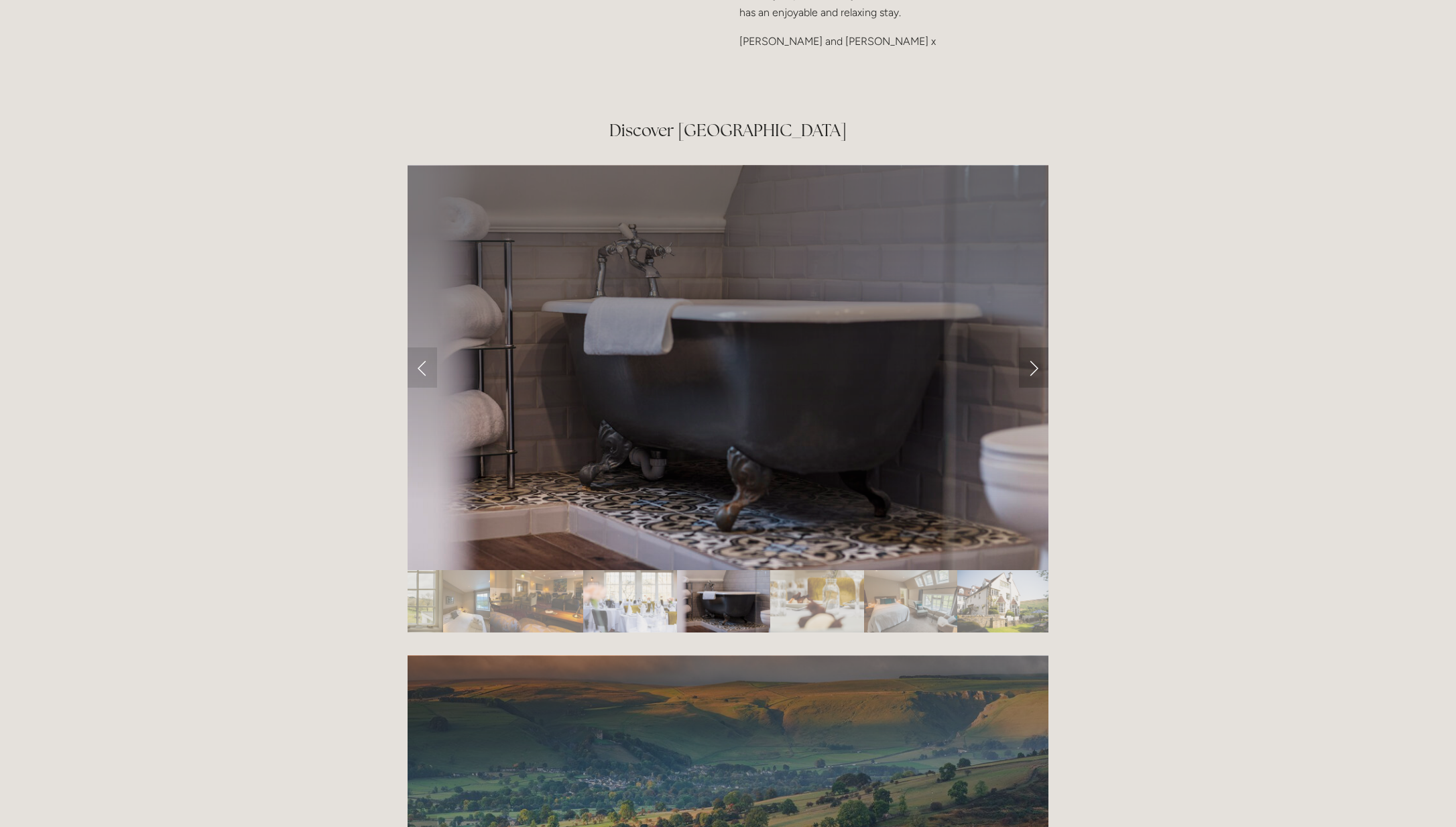
click at [1032, 347] on link "Next Slide" at bounding box center [1033, 367] width 30 height 40
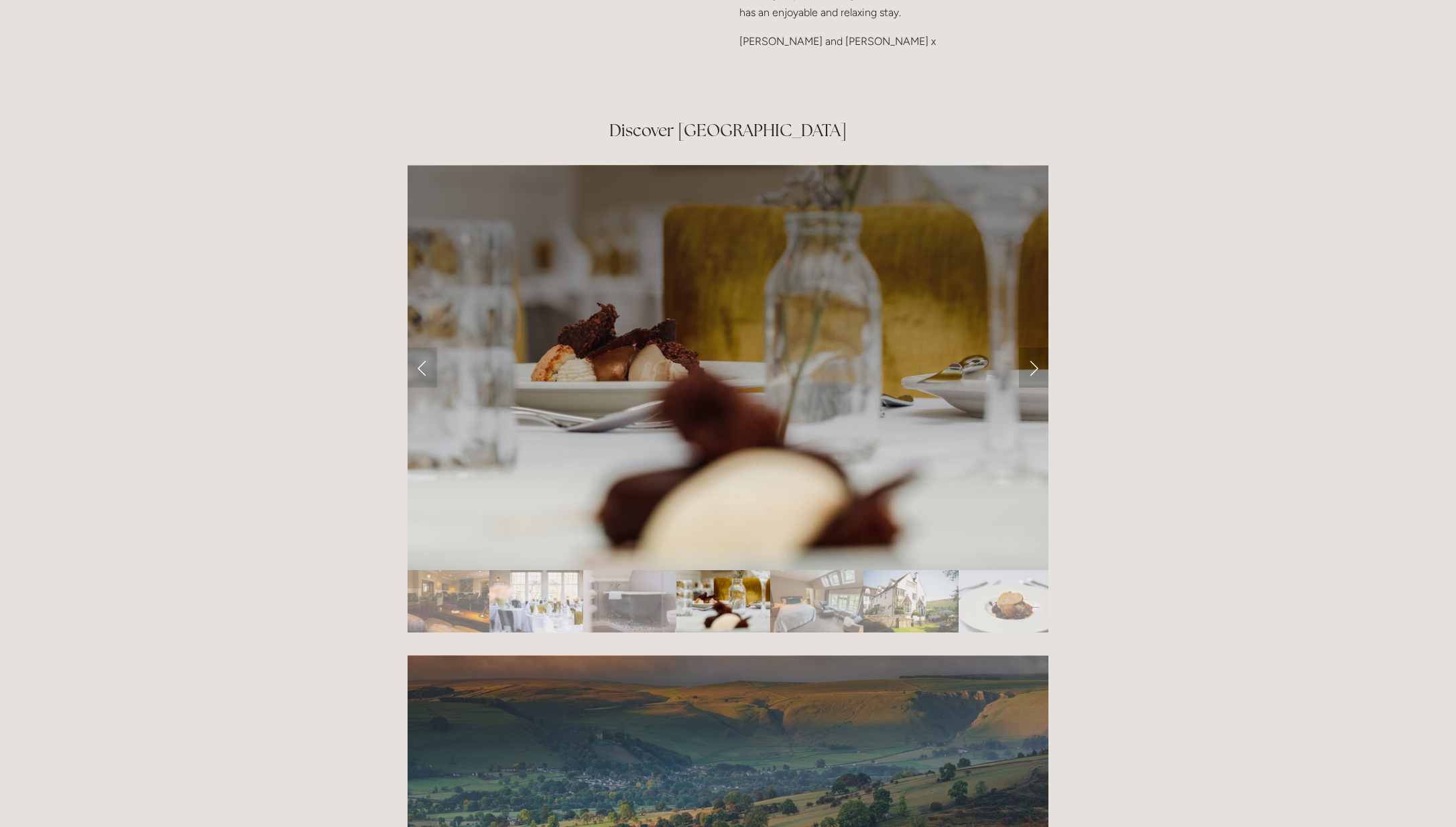
click at [1032, 347] on link "Next Slide" at bounding box center [1033, 367] width 30 height 40
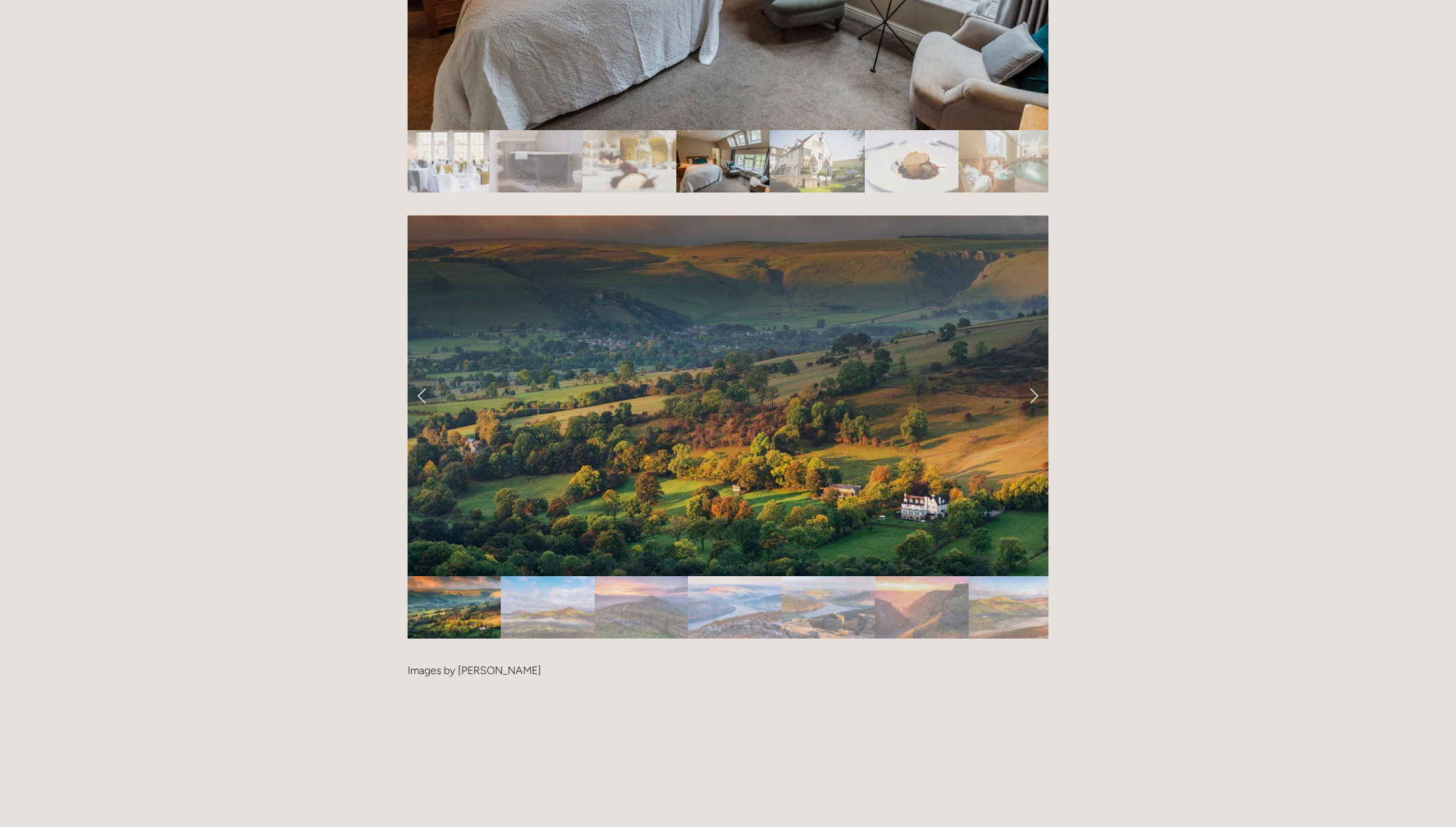
scroll to position [2945, 0]
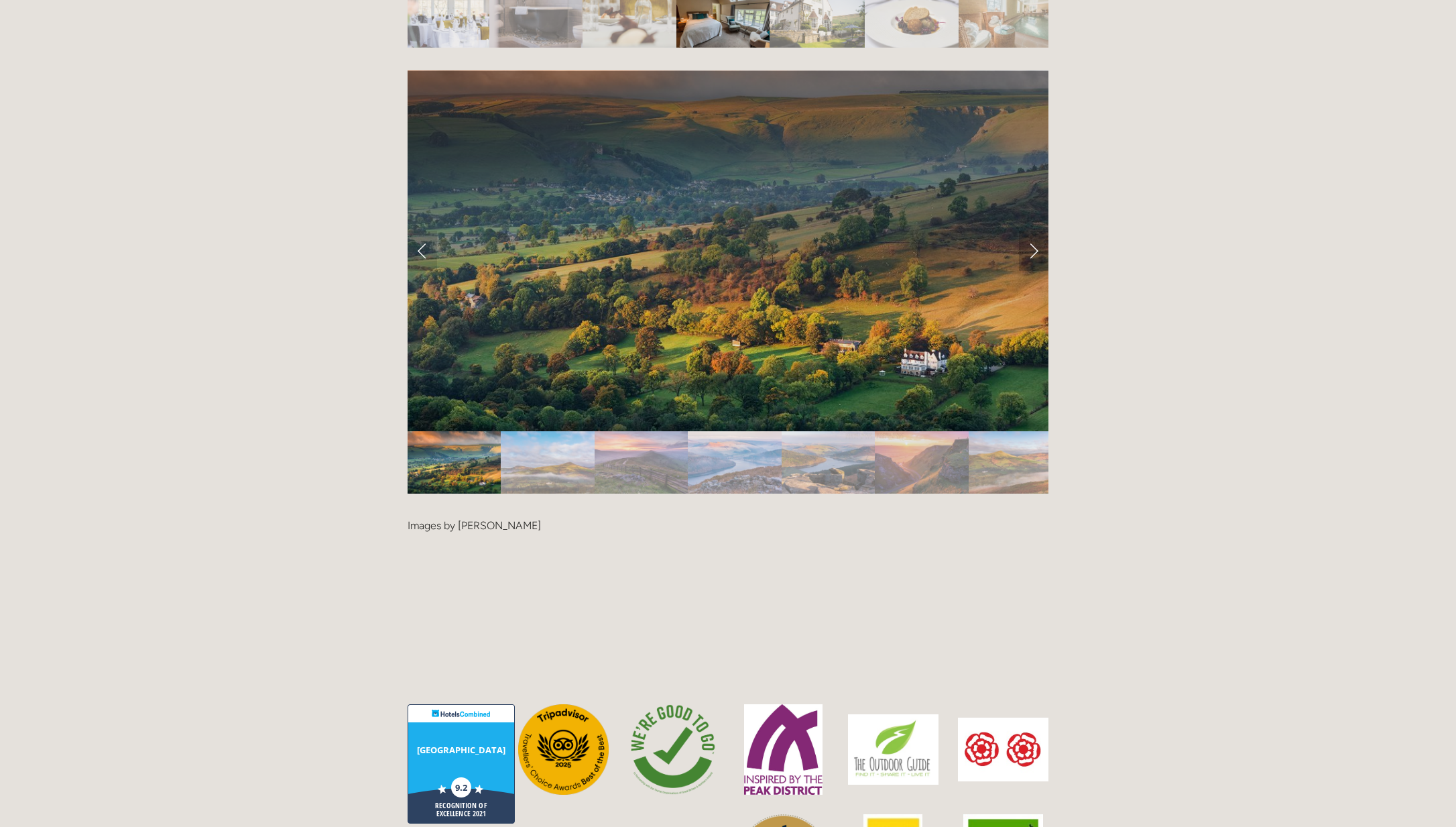
click at [1033, 230] on link "Next Slide" at bounding box center [1033, 250] width 30 height 40
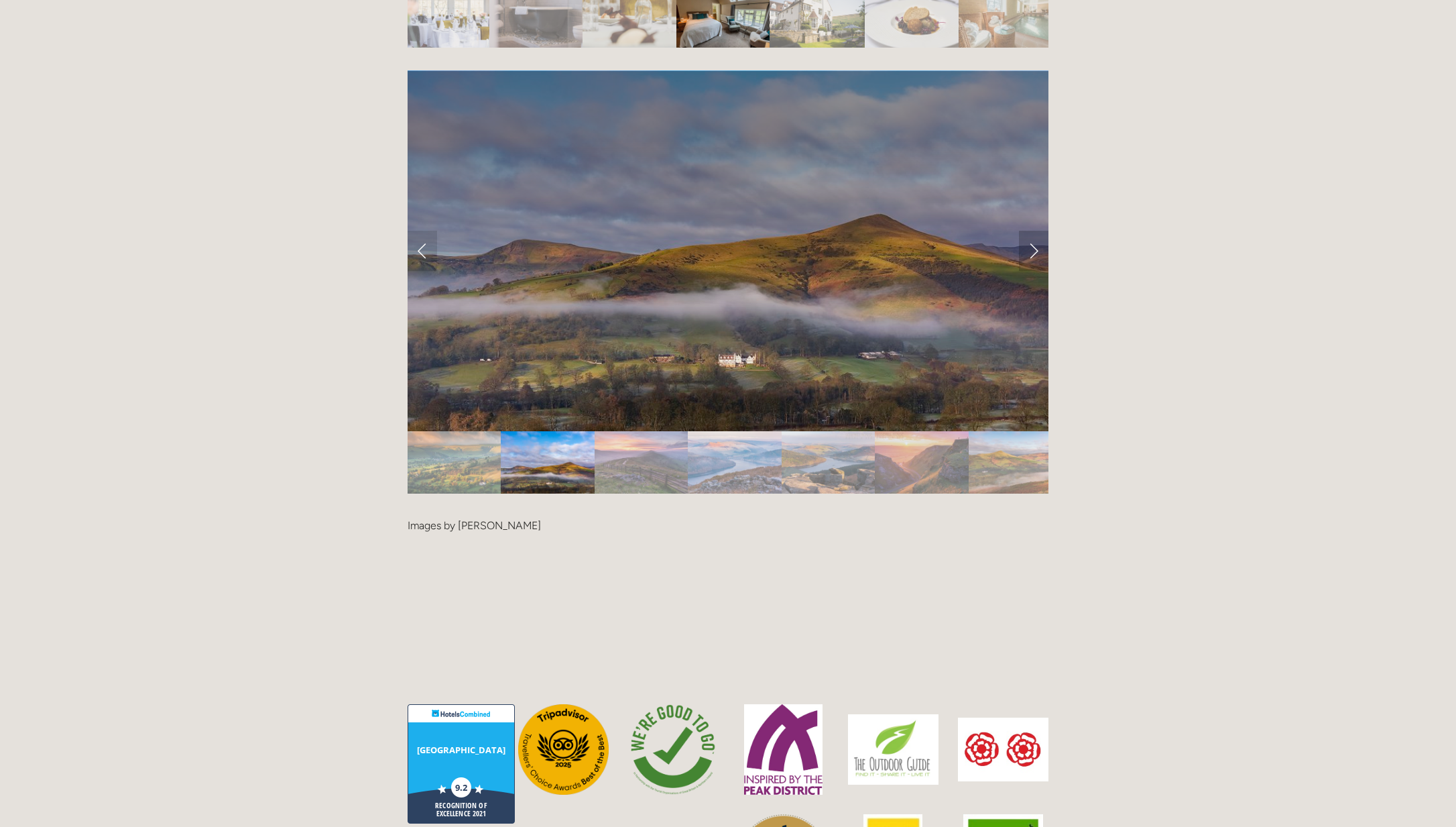
click at [1034, 230] on link "Next Slide" at bounding box center [1033, 250] width 30 height 40
click at [1035, 230] on link "Next Slide" at bounding box center [1033, 250] width 30 height 40
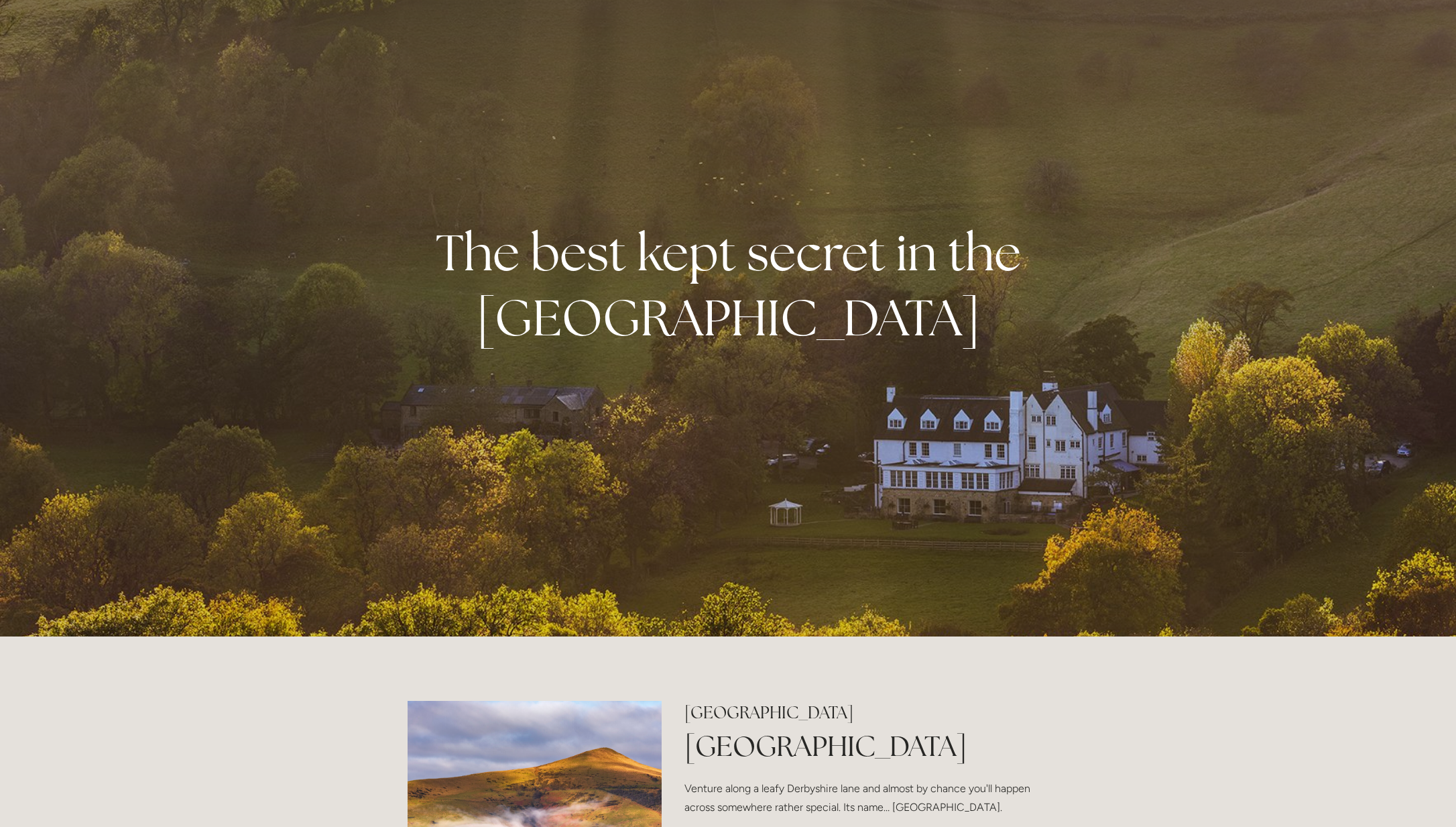
scroll to position [0, 0]
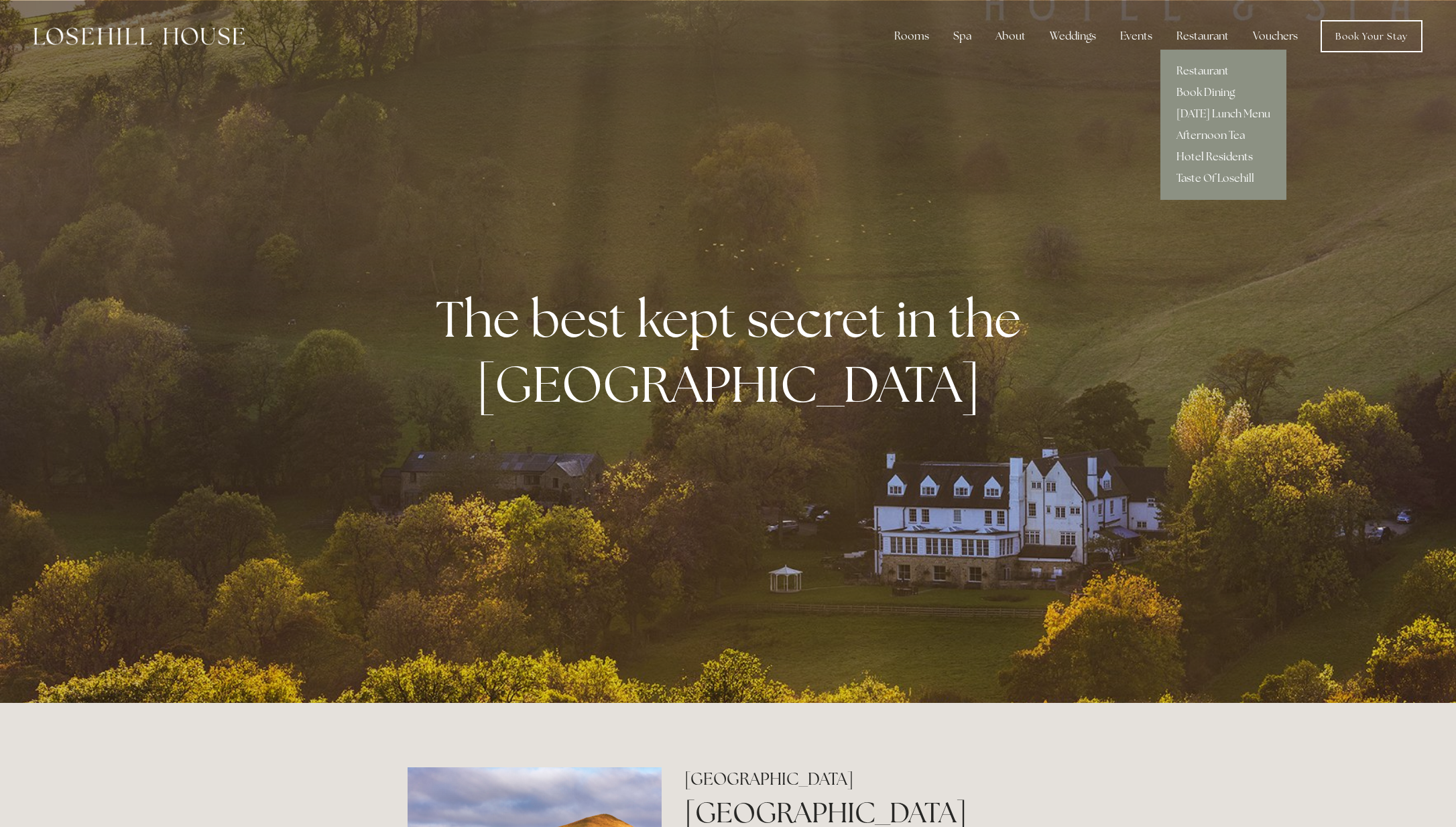
click at [1203, 157] on link "Hotel Residents" at bounding box center [1224, 157] width 126 height 22
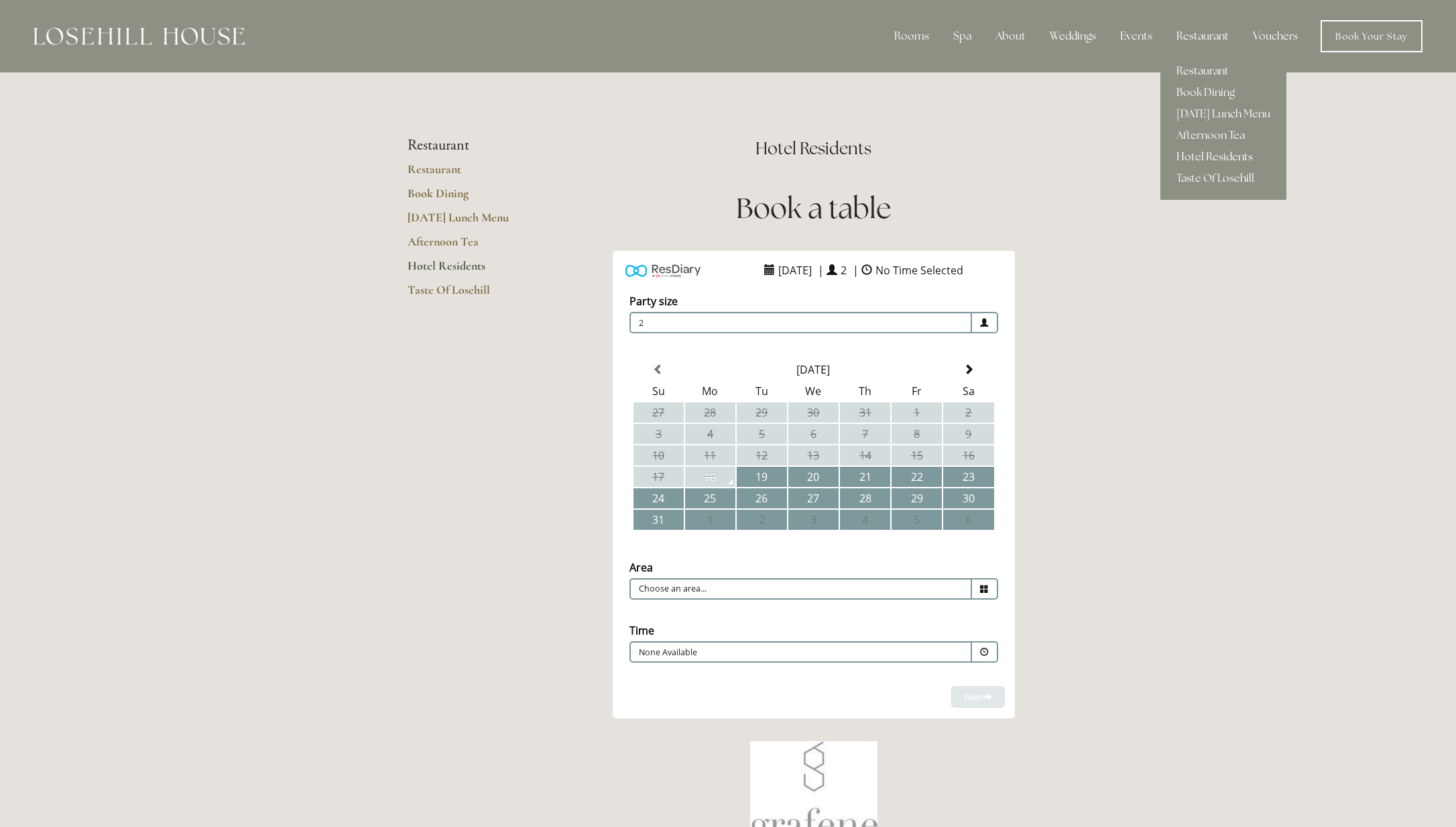
click at [1204, 67] on link "Restaurant" at bounding box center [1224, 71] width 126 height 22
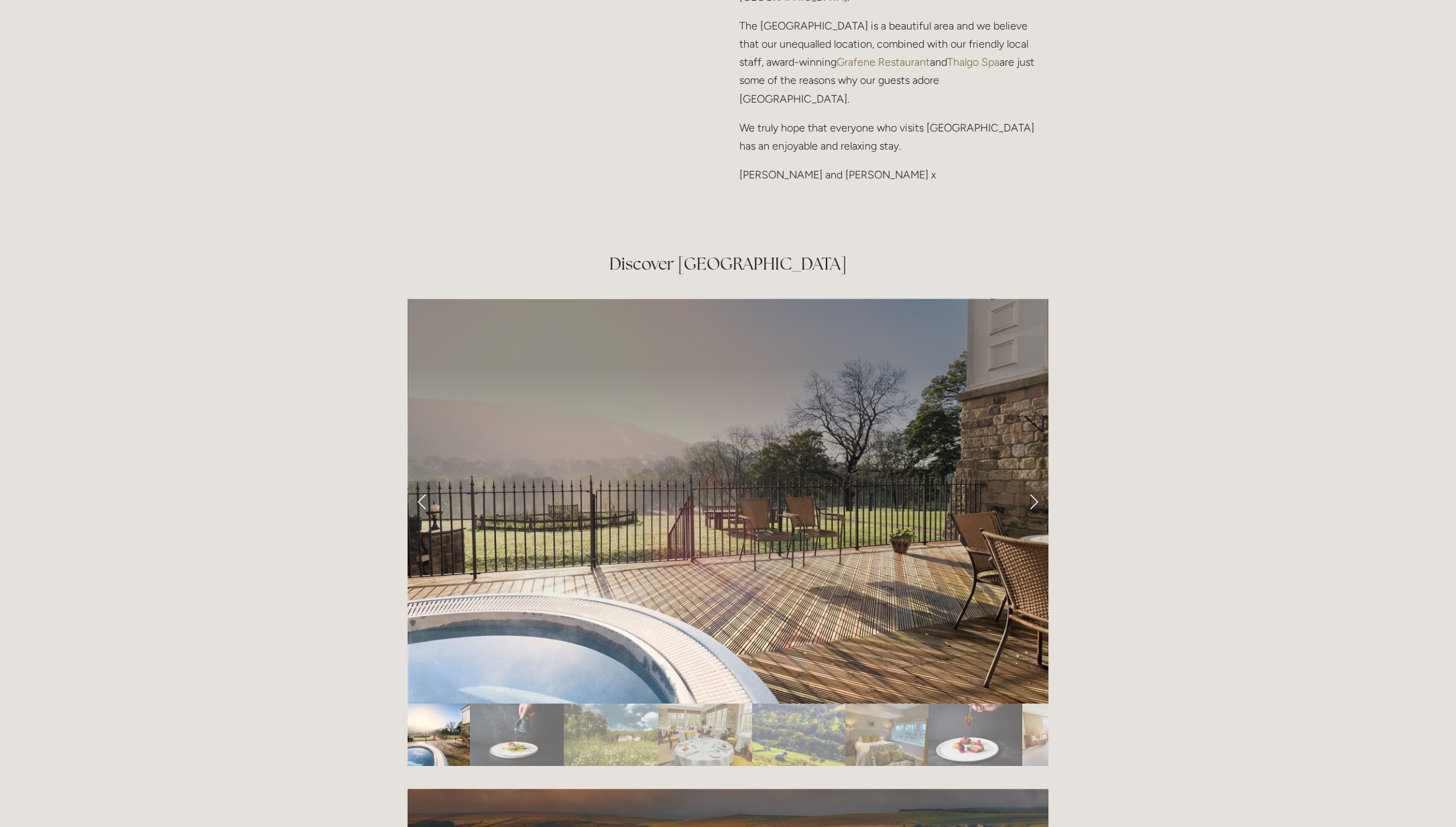
scroll to position [2278, 0]
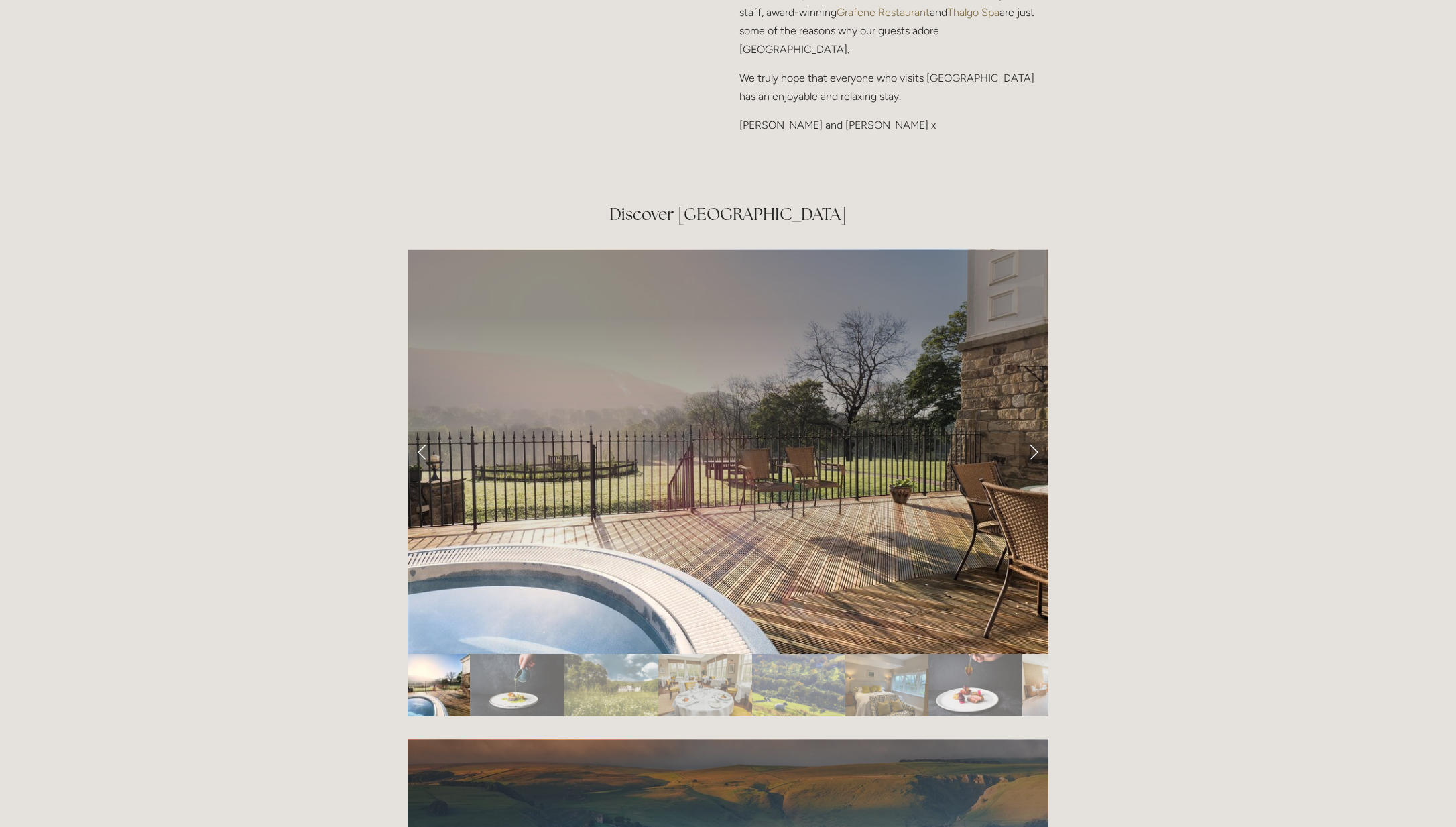
click at [1034, 431] on link "Next Slide" at bounding box center [1033, 451] width 30 height 40
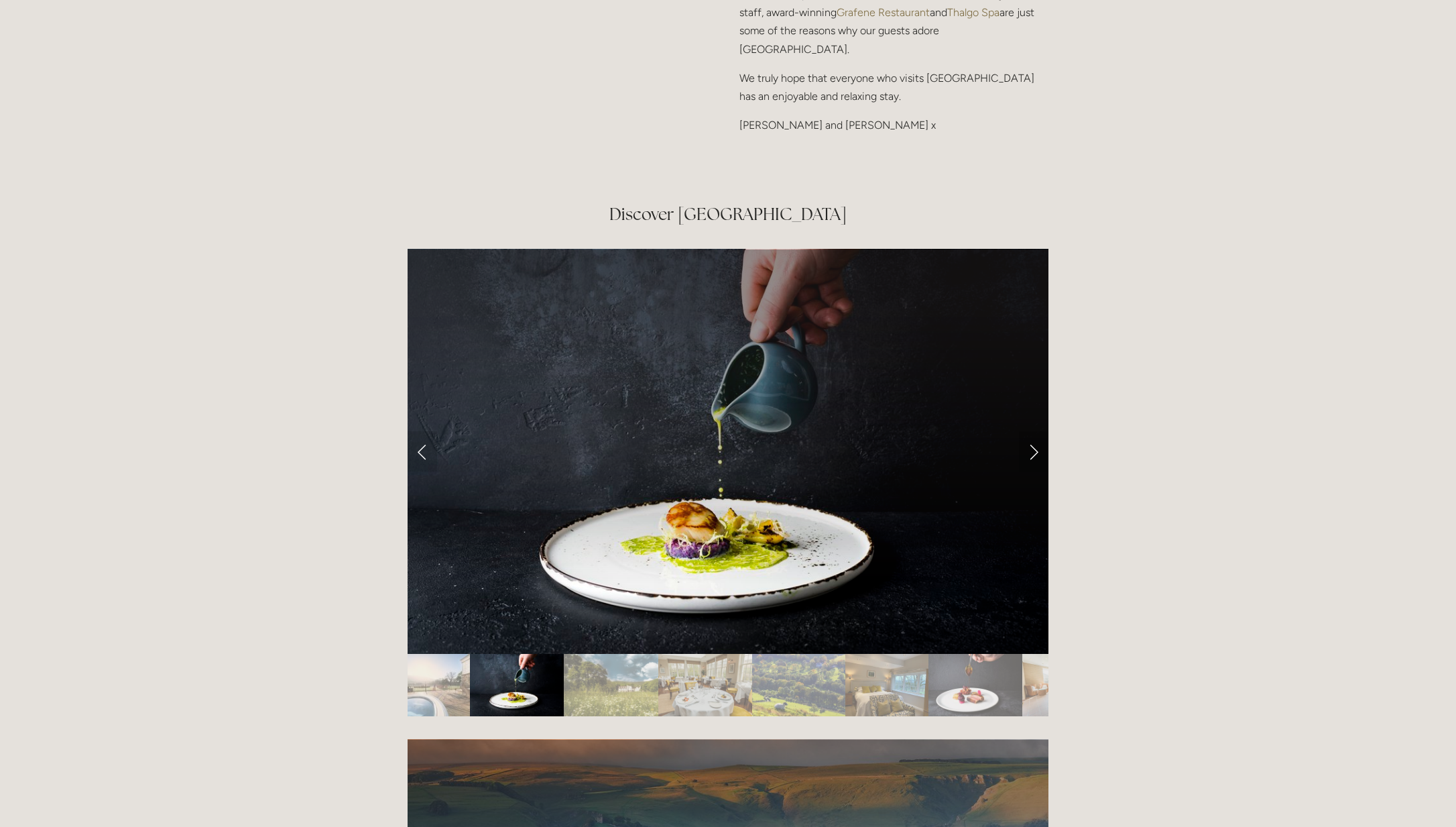
click at [1032, 431] on link "Next Slide" at bounding box center [1033, 451] width 30 height 40
click at [1033, 431] on link "Next Slide" at bounding box center [1033, 451] width 30 height 40
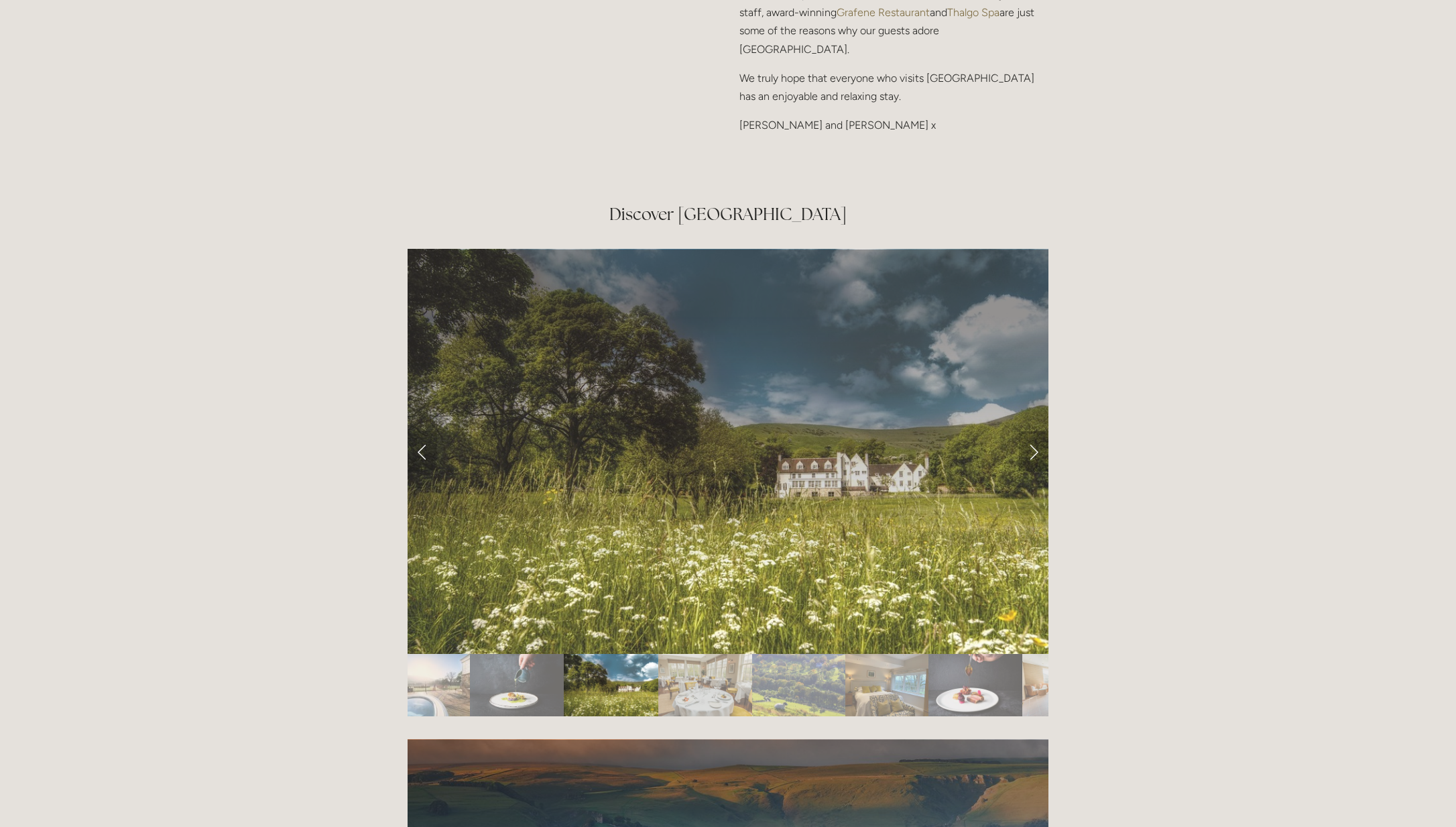
click at [1033, 431] on link "Next Slide" at bounding box center [1033, 451] width 30 height 40
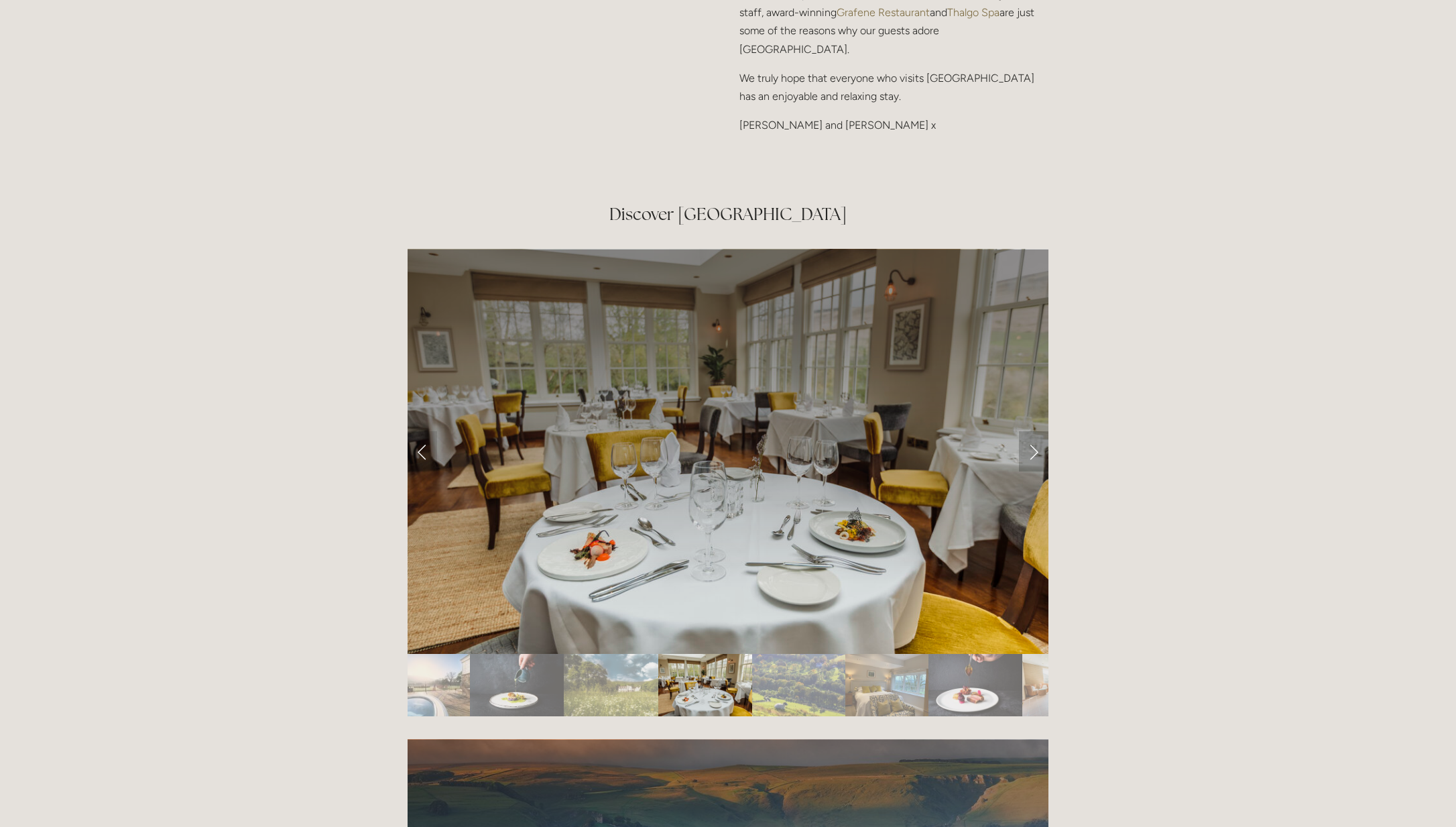
click at [1032, 431] on link "Next Slide" at bounding box center [1033, 451] width 30 height 40
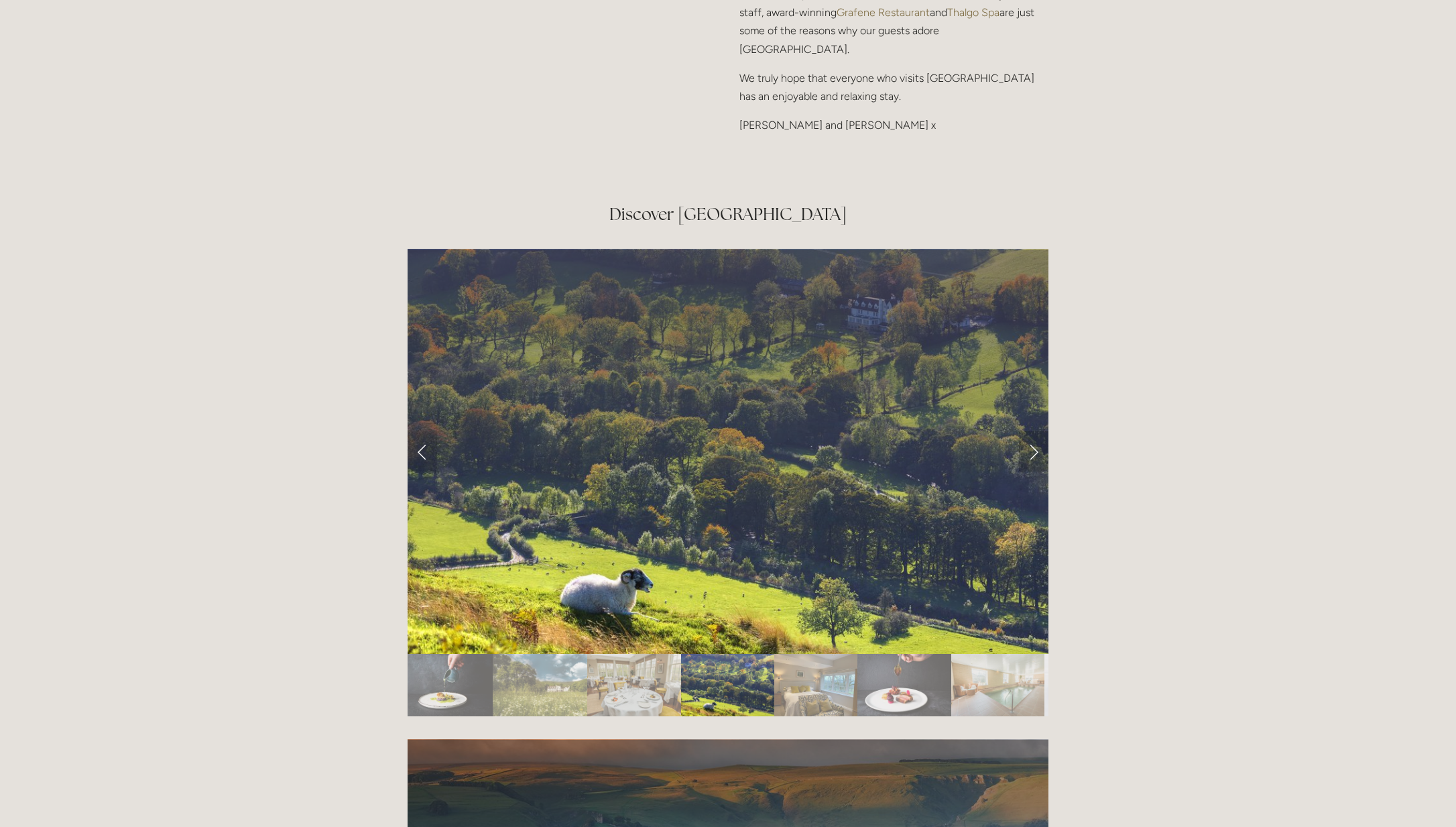
click at [1032, 431] on link "Next Slide" at bounding box center [1033, 451] width 30 height 40
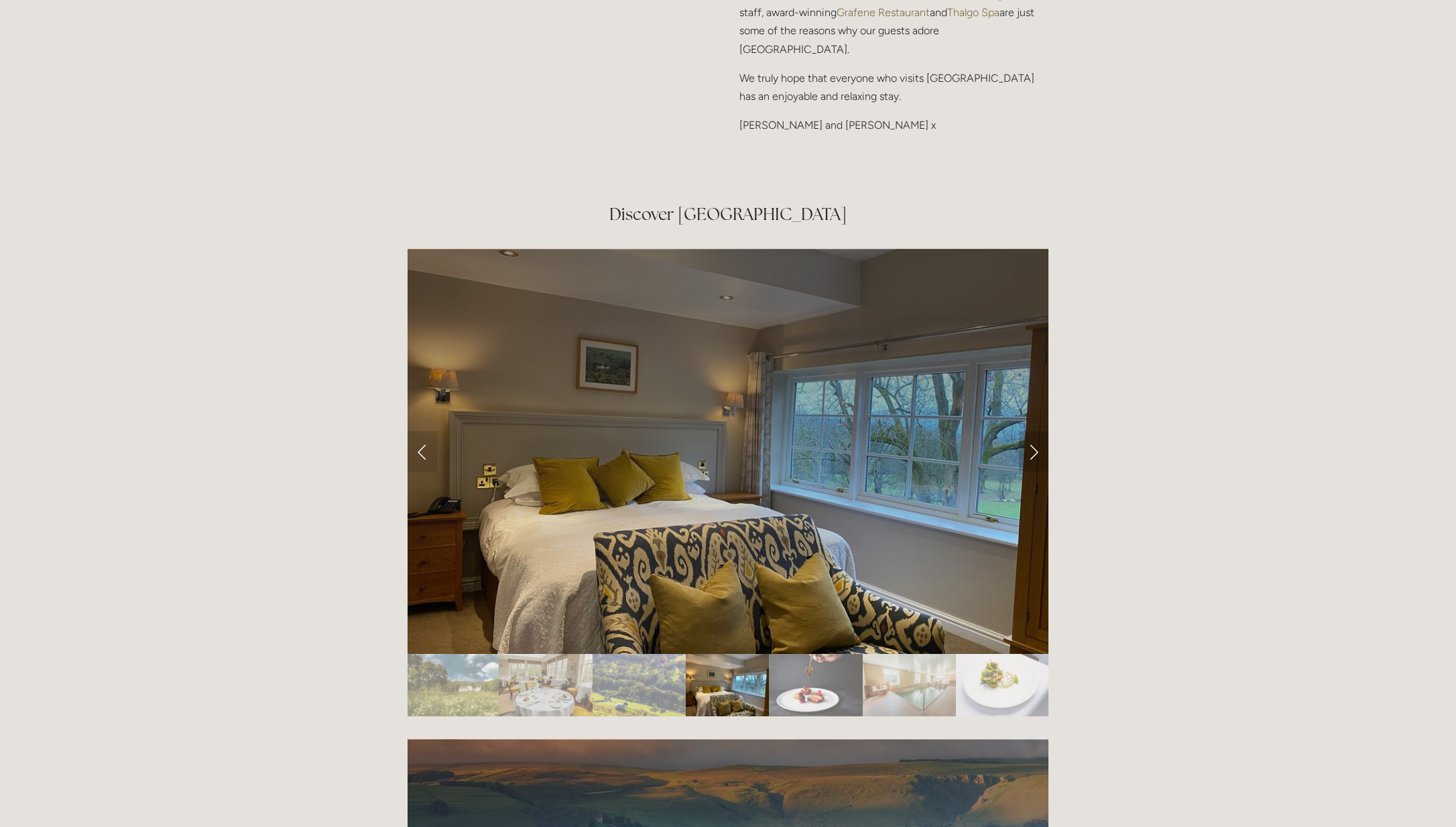
click at [1032, 431] on link "Next Slide" at bounding box center [1033, 451] width 30 height 40
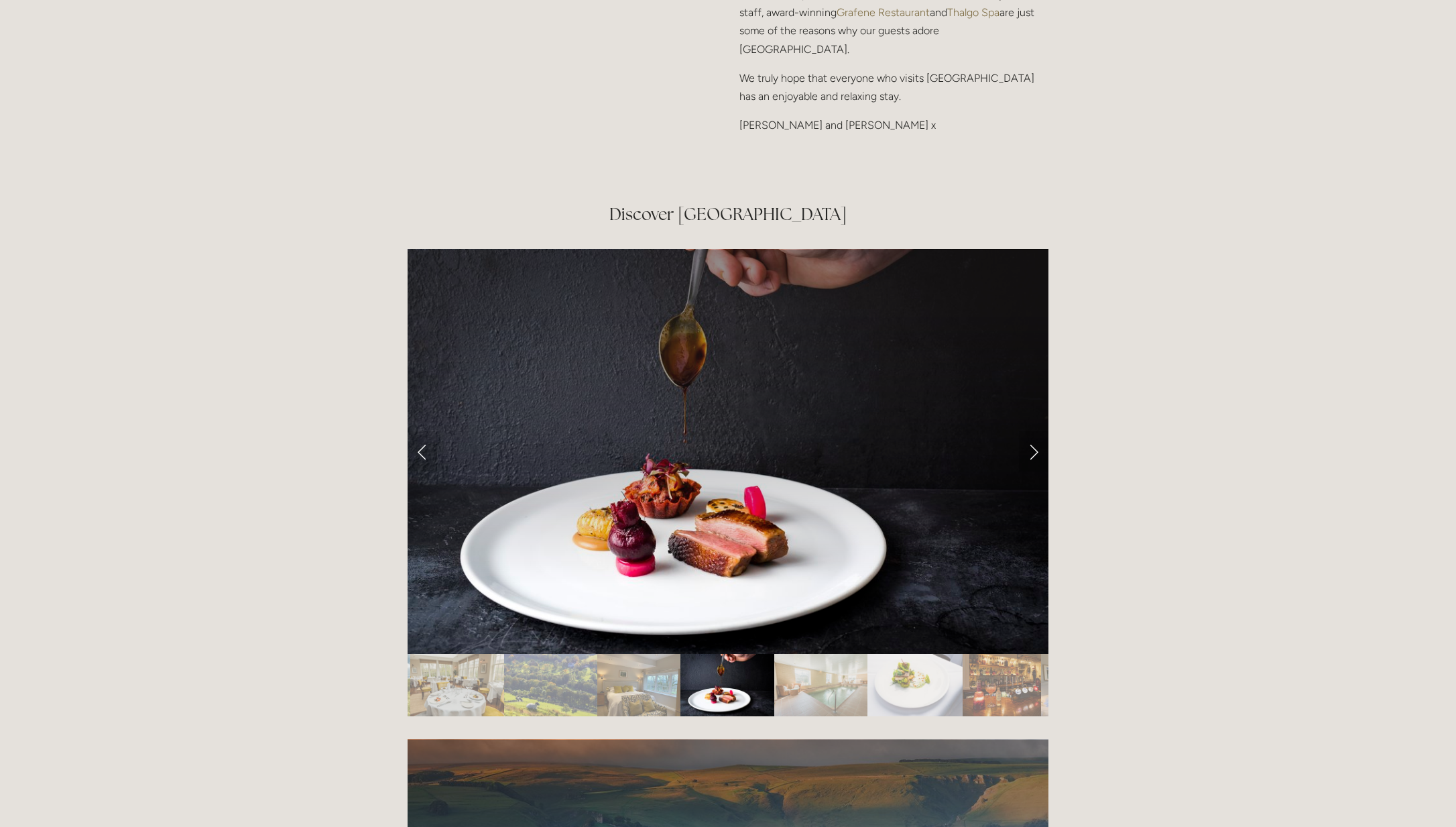
click at [1032, 431] on link "Next Slide" at bounding box center [1033, 451] width 30 height 40
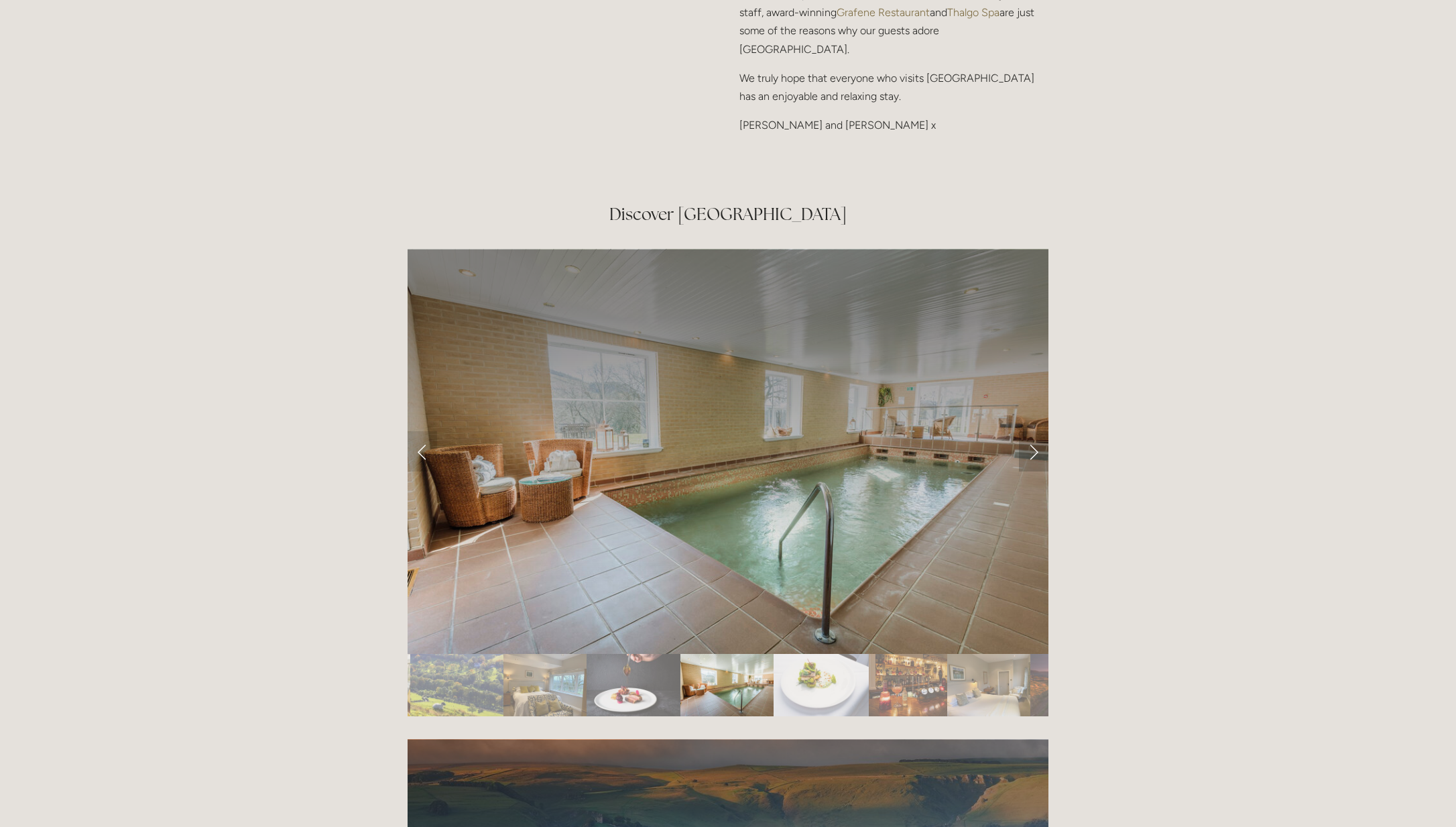
click at [1032, 431] on link "Next Slide" at bounding box center [1033, 451] width 30 height 40
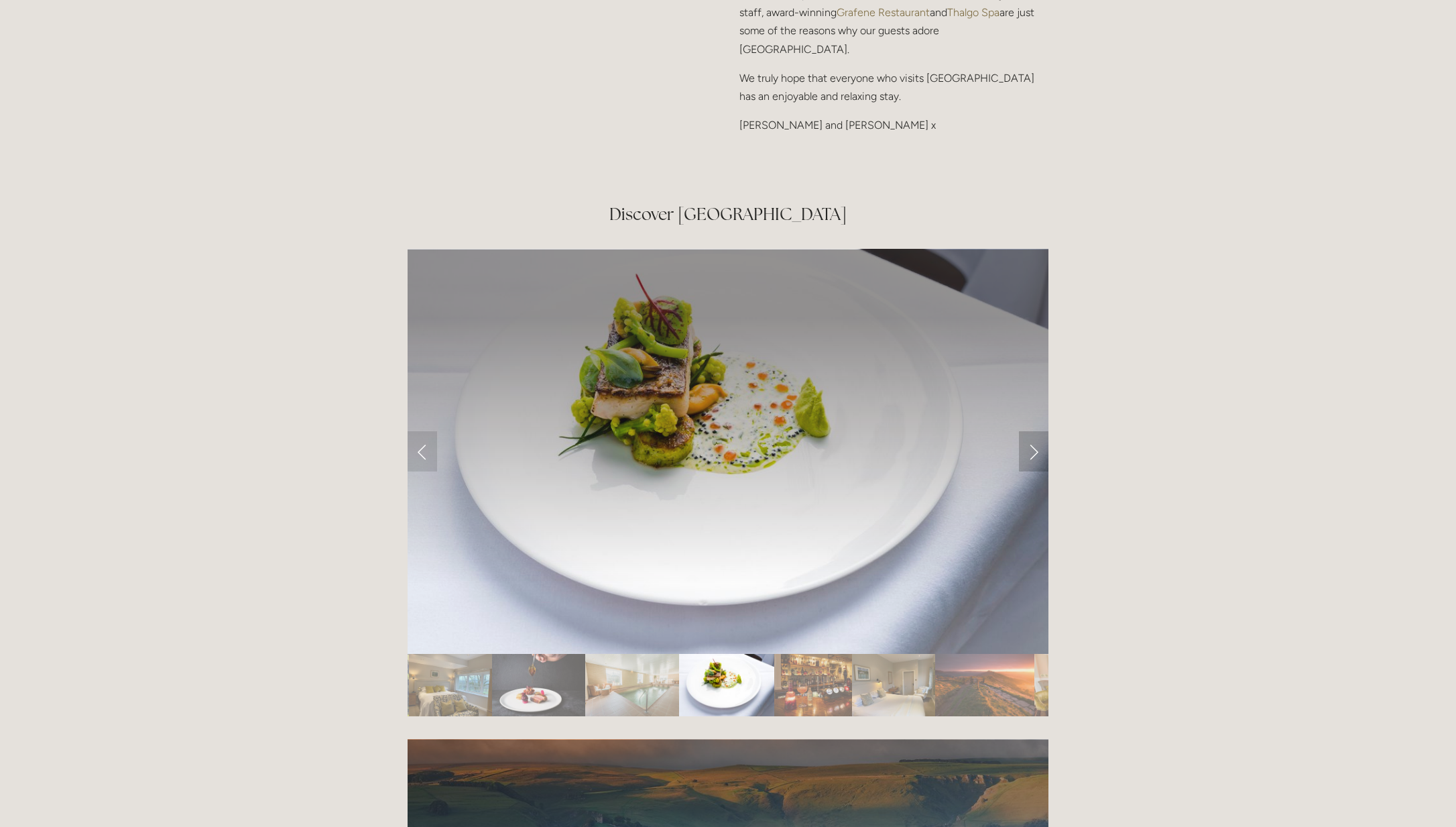
click at [1032, 431] on link "Next Slide" at bounding box center [1033, 451] width 30 height 40
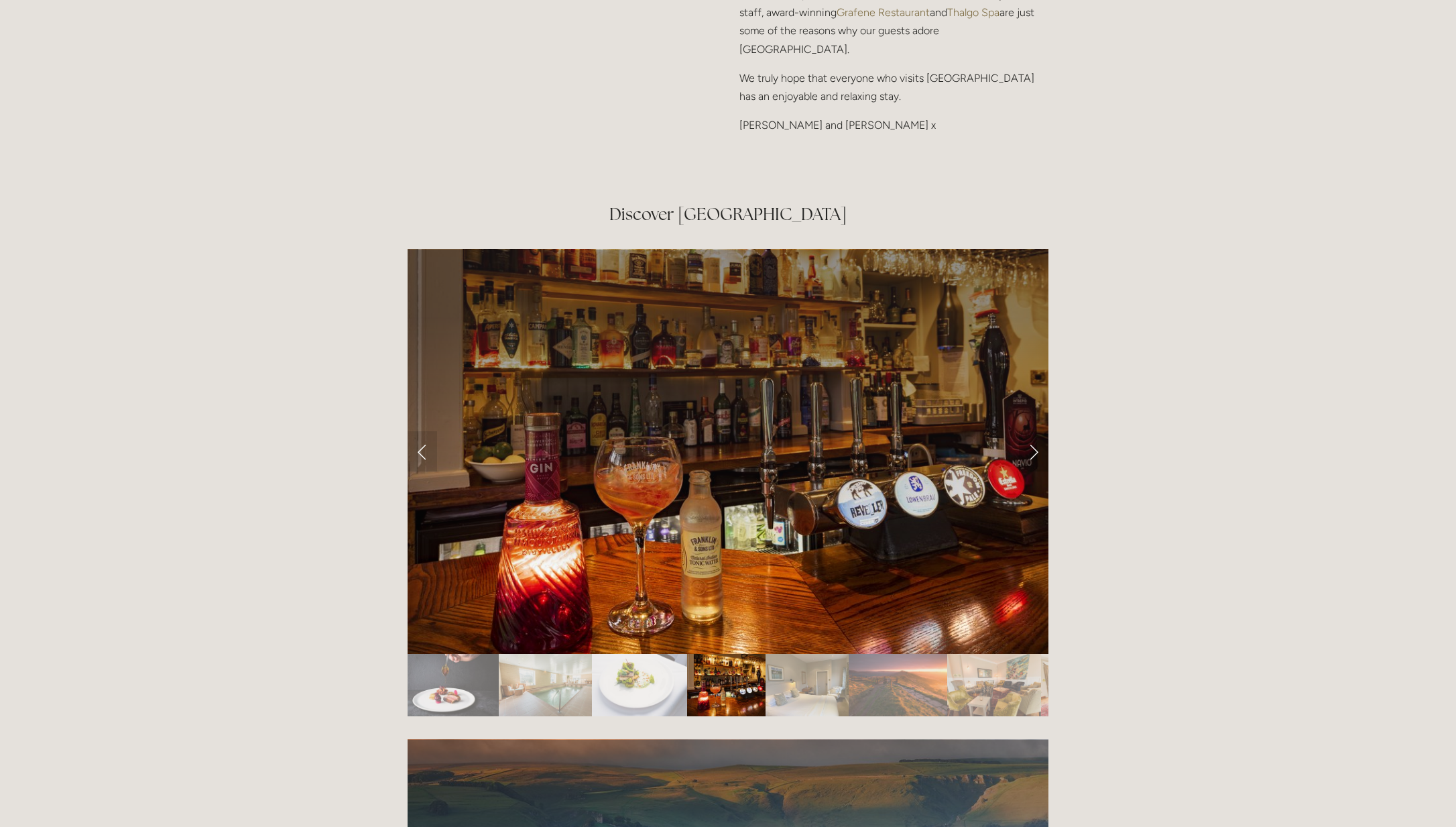
click at [1032, 431] on link "Next Slide" at bounding box center [1033, 451] width 30 height 40
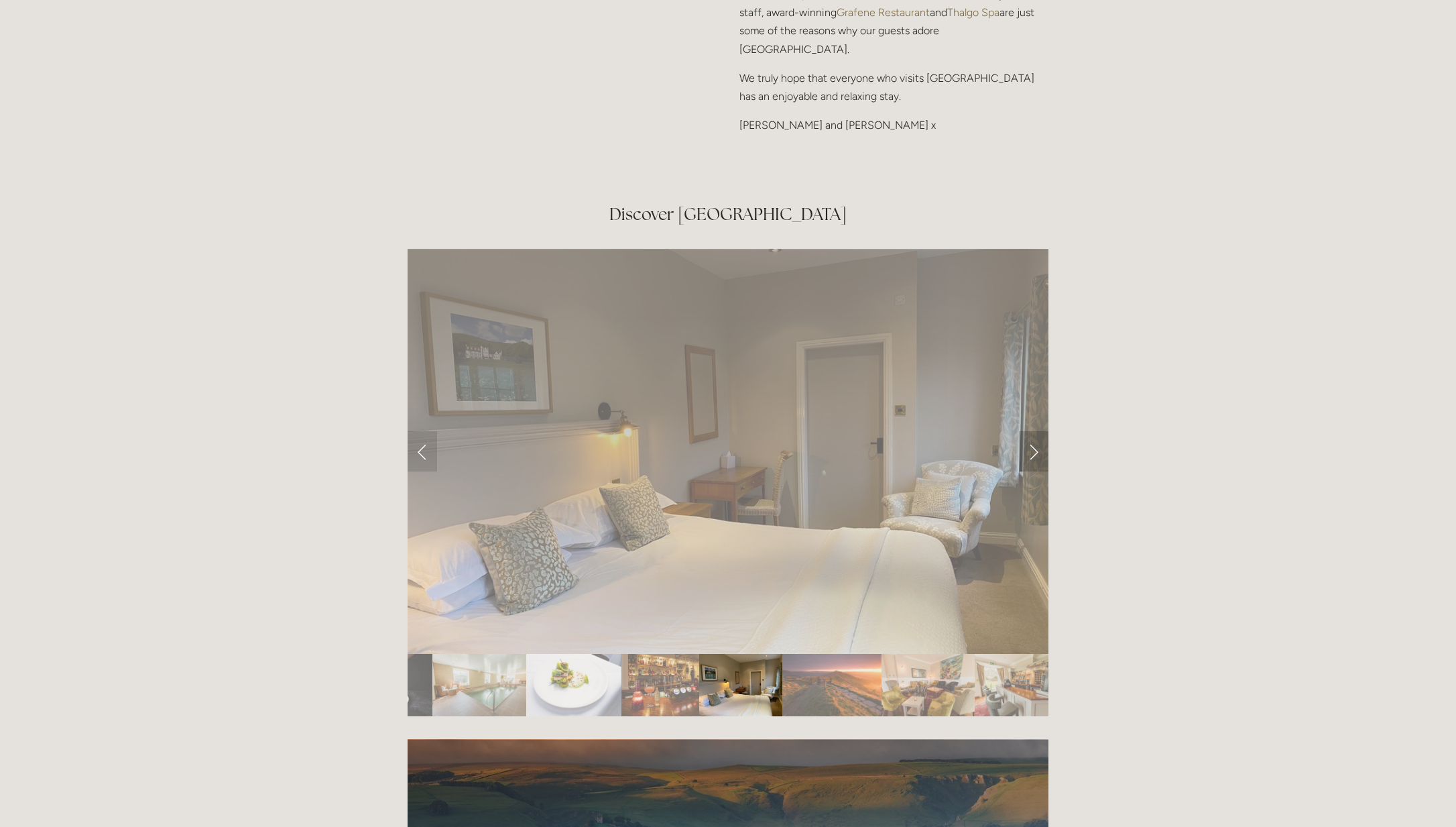
click at [1032, 431] on link "Next Slide" at bounding box center [1033, 451] width 30 height 40
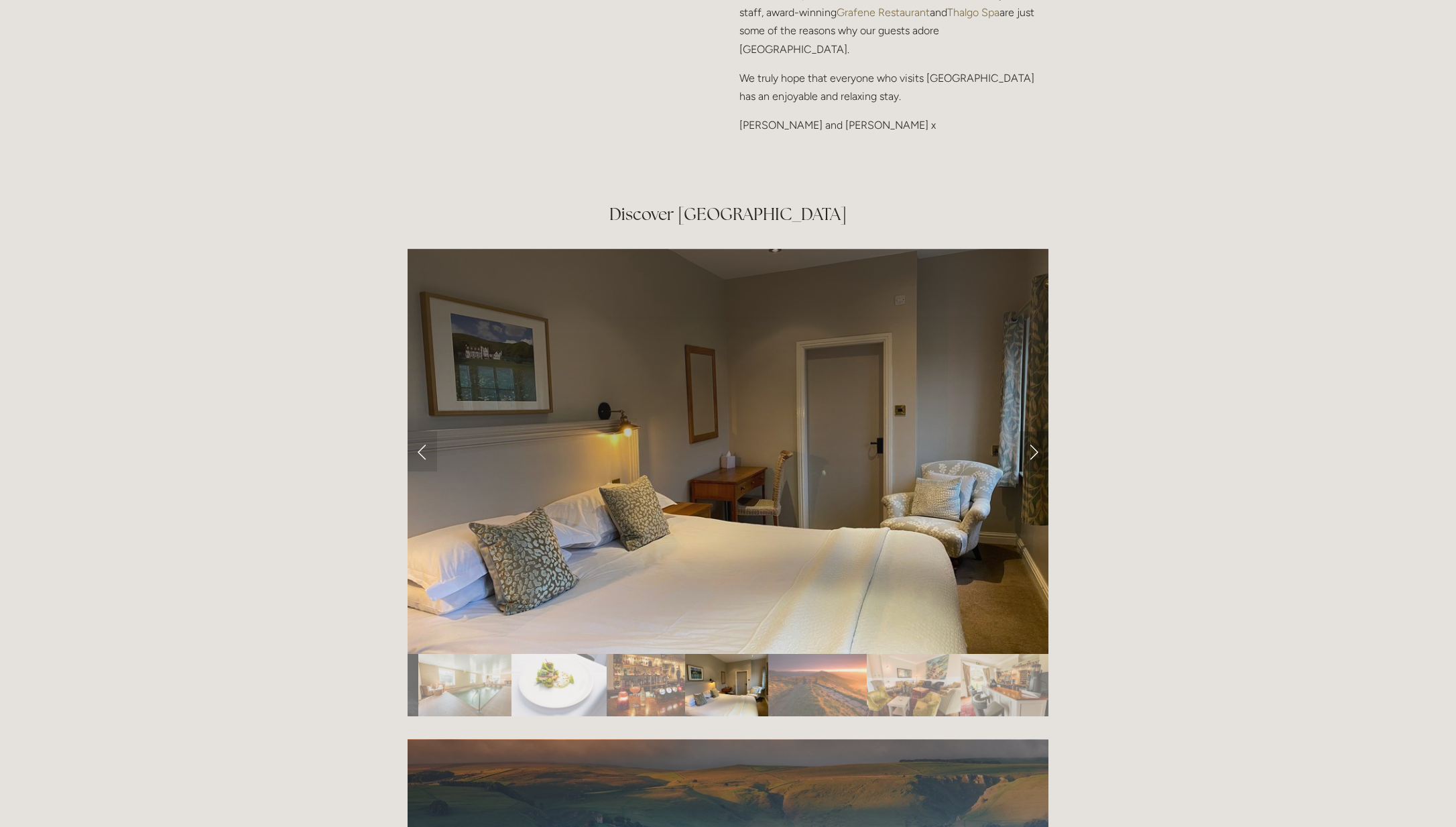
click at [1032, 431] on link "Next Slide" at bounding box center [1033, 451] width 30 height 40
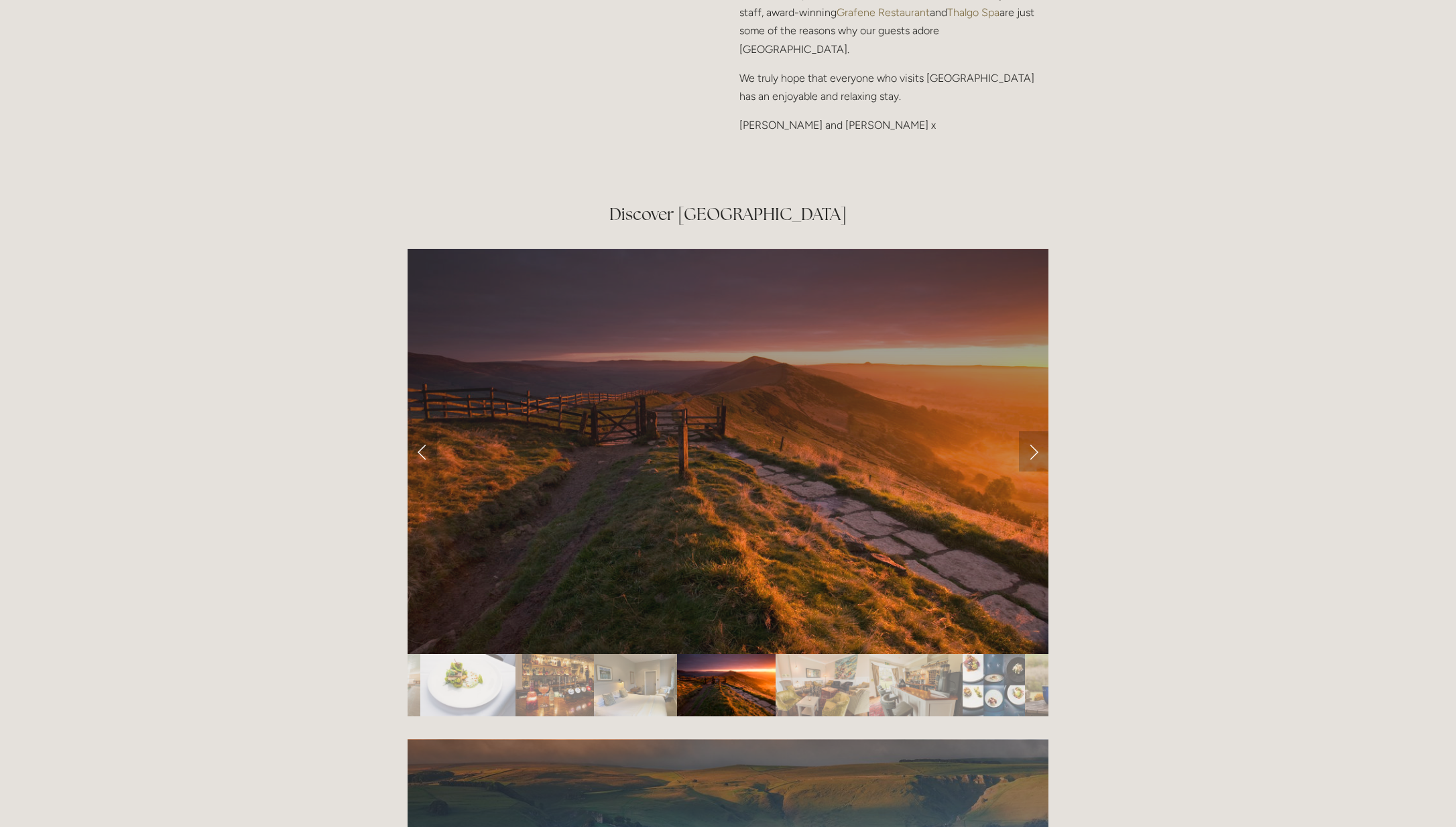
click at [1032, 431] on link "Next Slide" at bounding box center [1033, 451] width 30 height 40
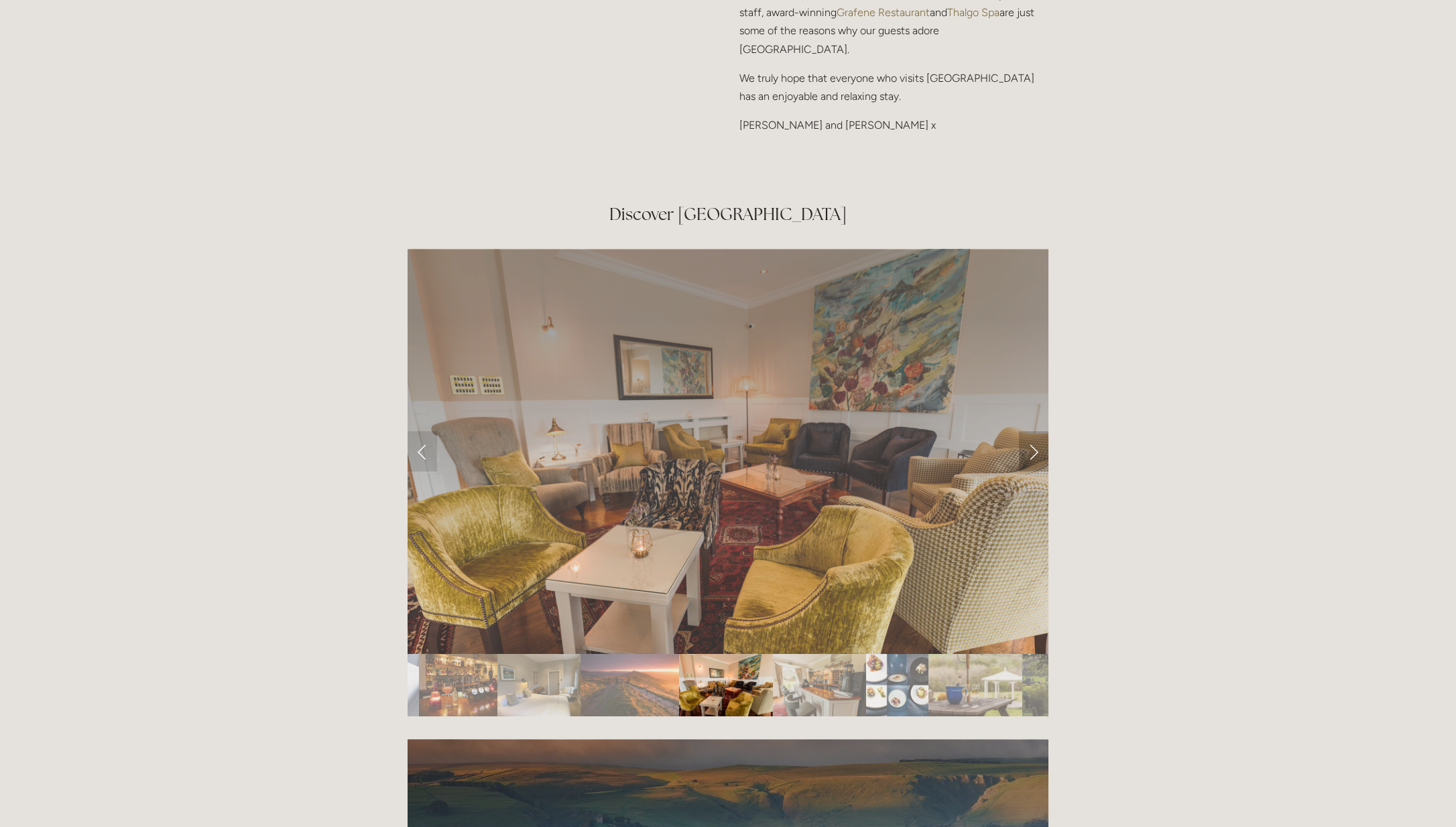
click at [1032, 431] on link "Next Slide" at bounding box center [1033, 451] width 30 height 40
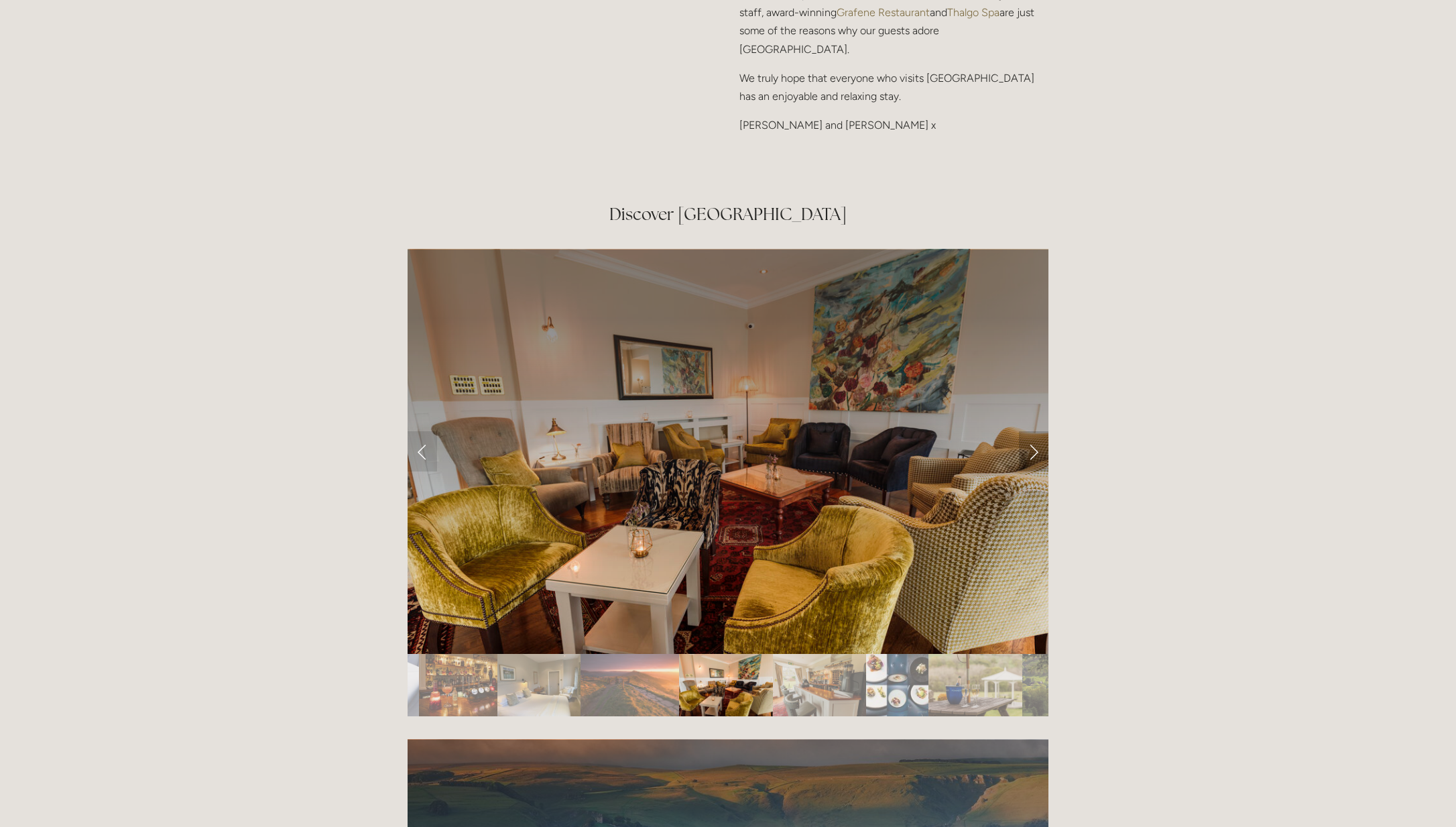
click at [1032, 431] on link "Next Slide" at bounding box center [1033, 451] width 30 height 40
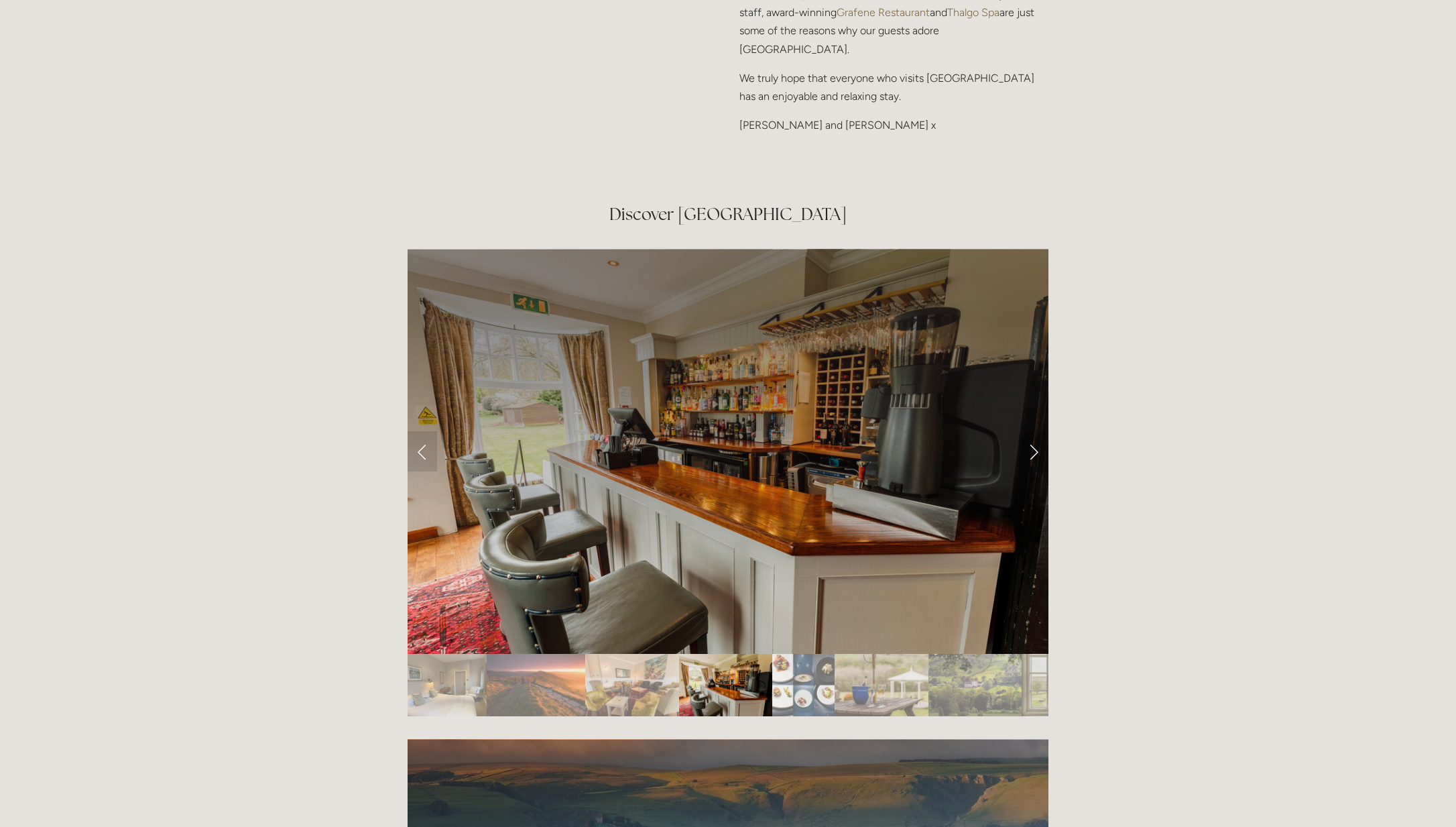
click at [1032, 431] on link "Next Slide" at bounding box center [1033, 451] width 30 height 40
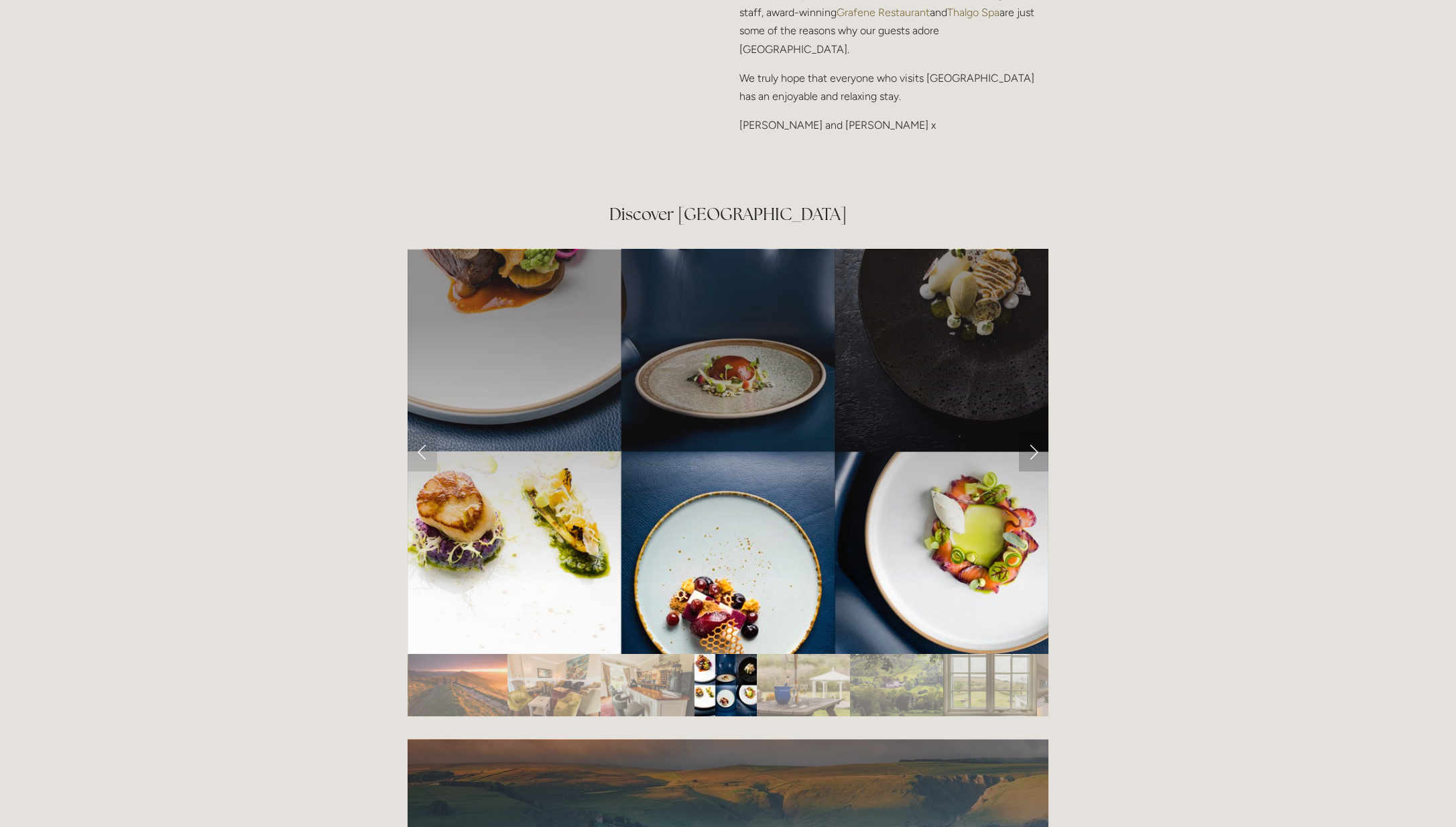
click at [1032, 431] on link "Next Slide" at bounding box center [1033, 451] width 30 height 40
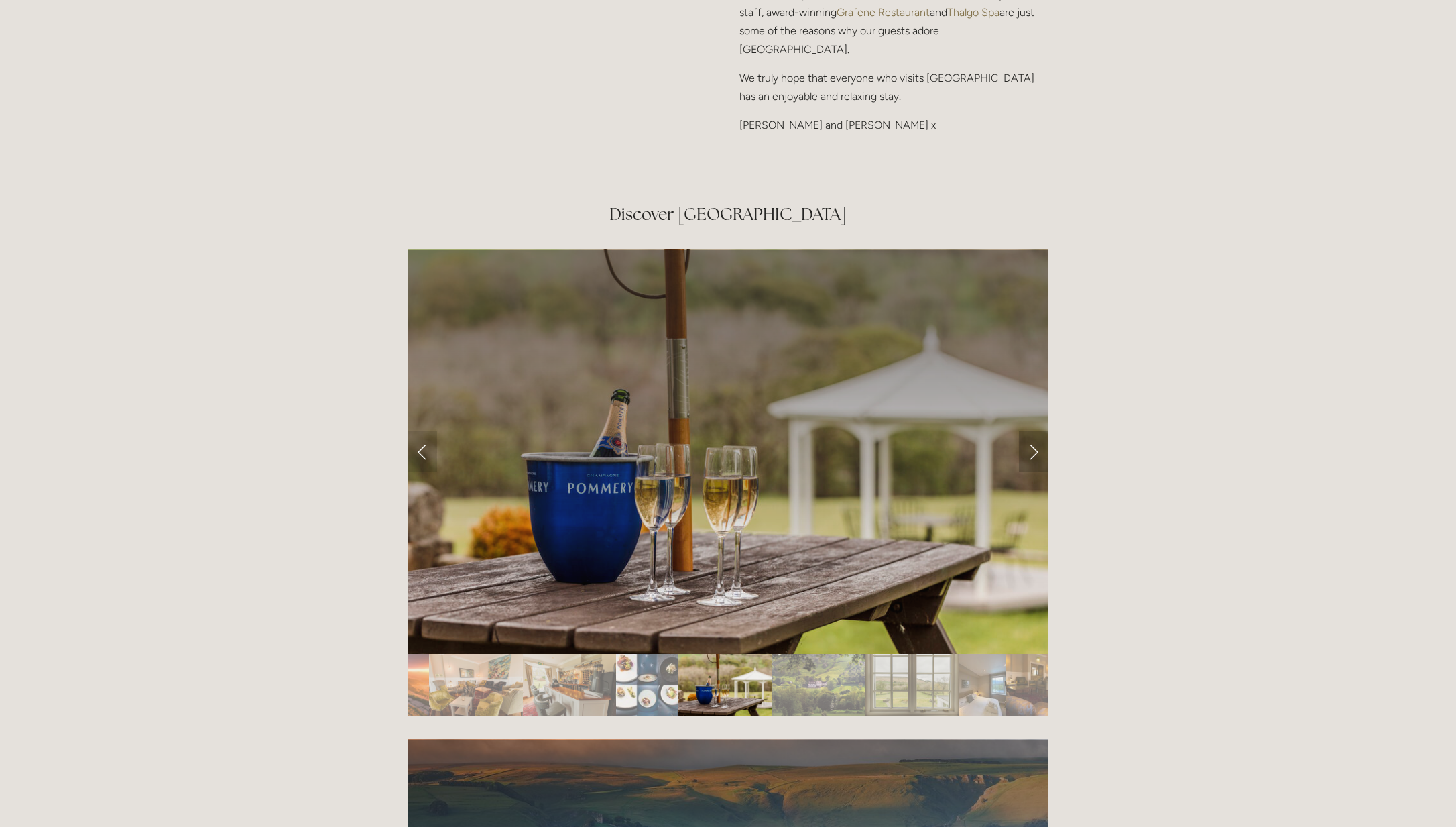
click at [1032, 431] on link "Next Slide" at bounding box center [1033, 451] width 30 height 40
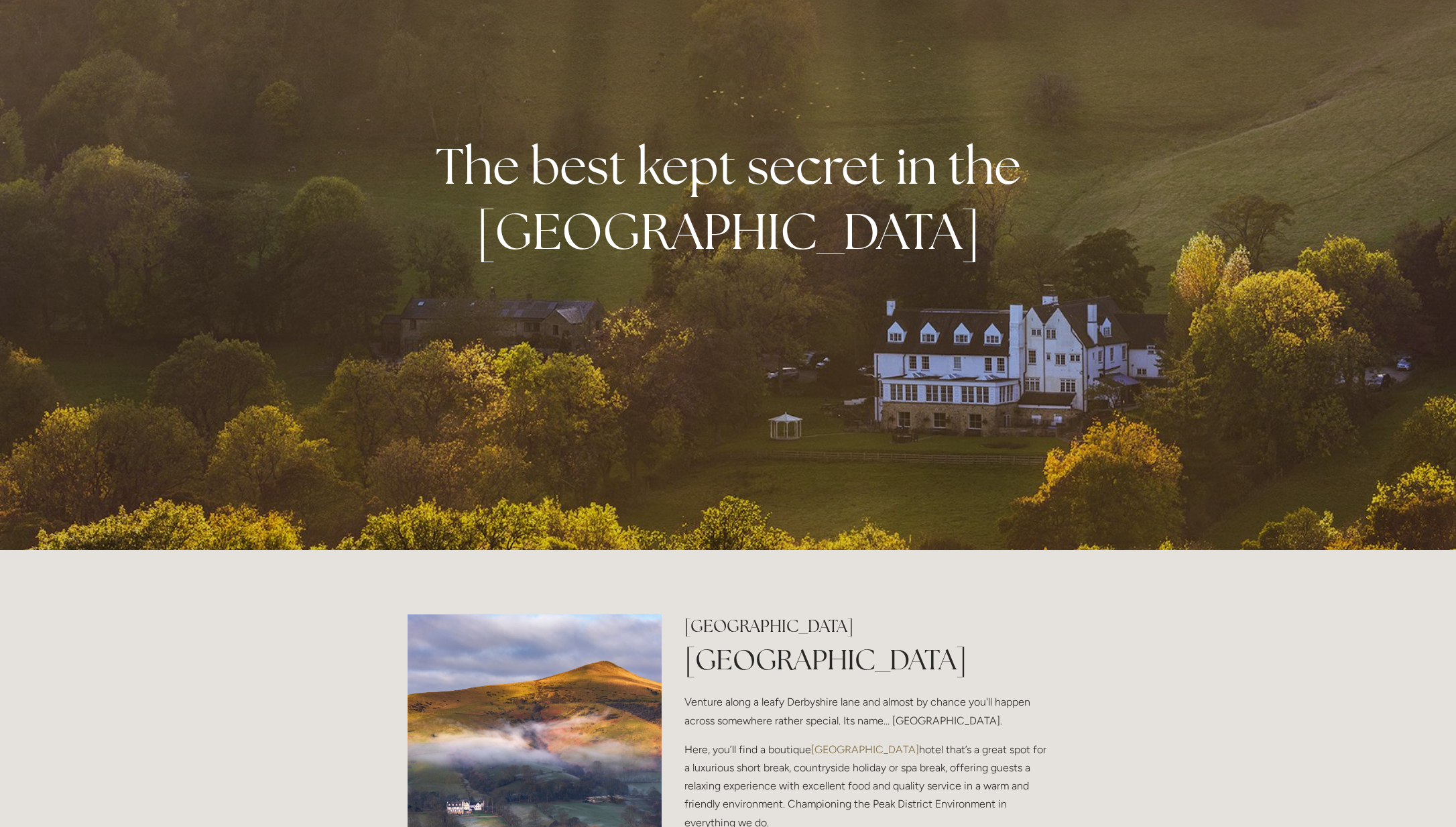
scroll to position [151, 0]
